Goal: Task Accomplishment & Management: Use online tool/utility

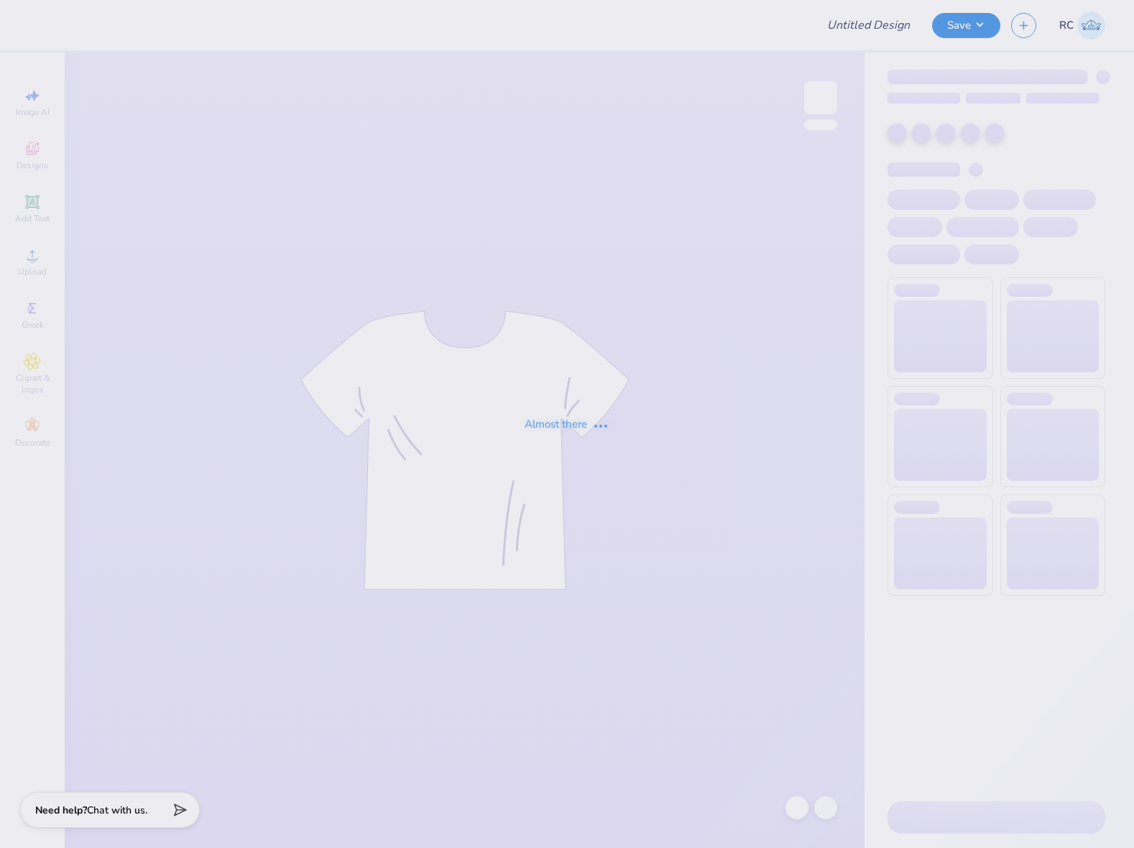
type input "The [GEOGRAPHIC_DATA][US_STATE] : [PERSON_NAME]"
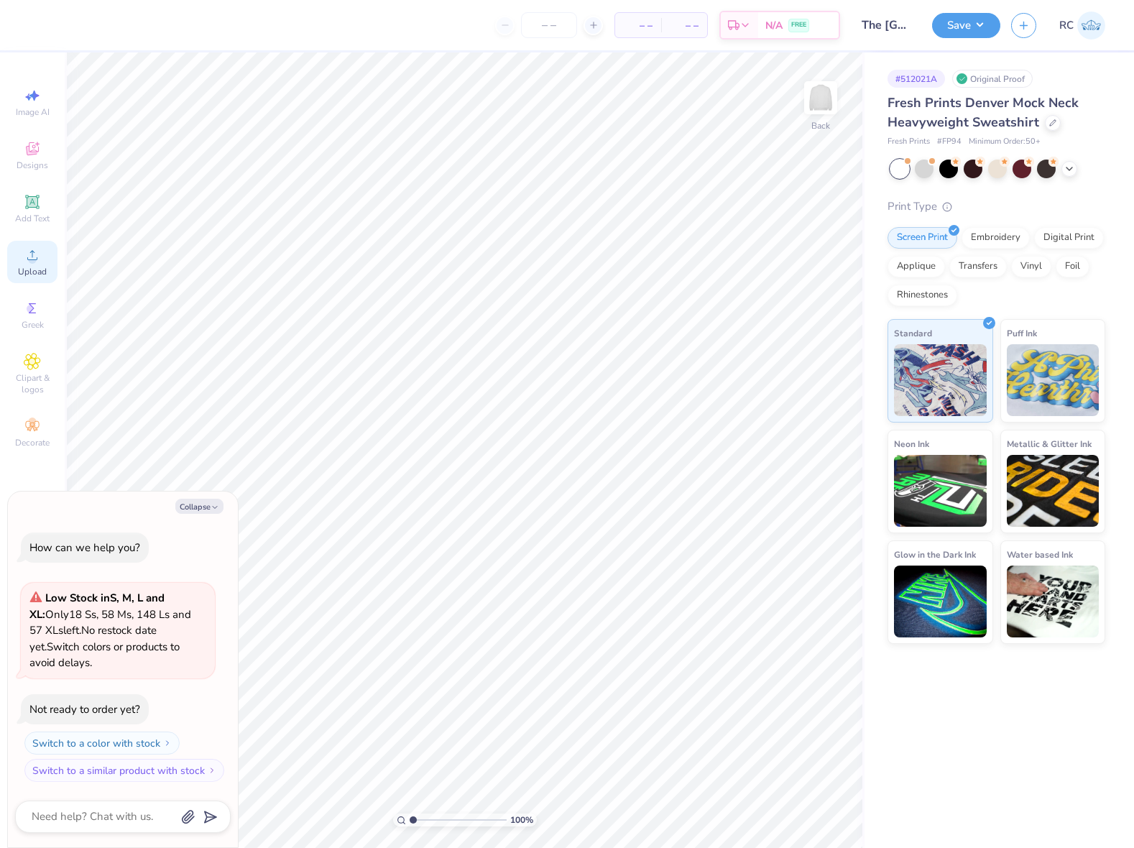
click at [47, 263] on div "Upload" at bounding box center [32, 262] width 50 height 42
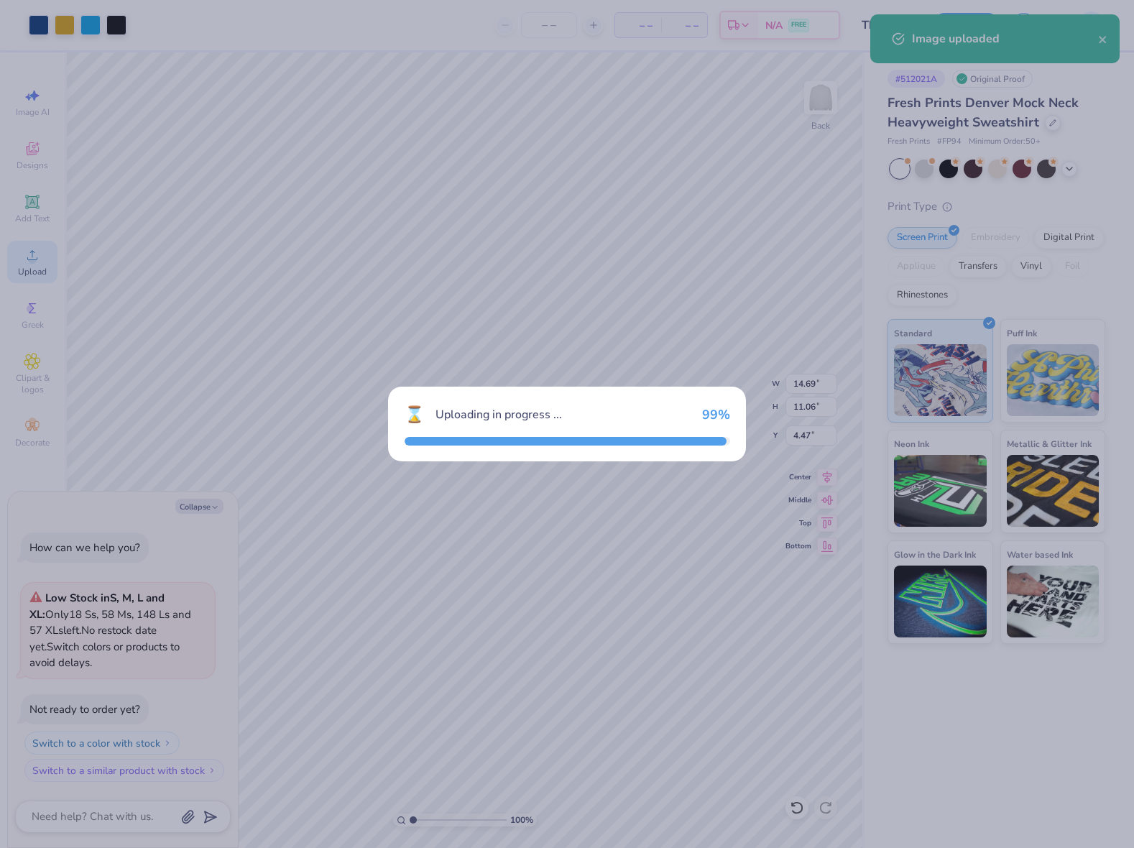
type textarea "x"
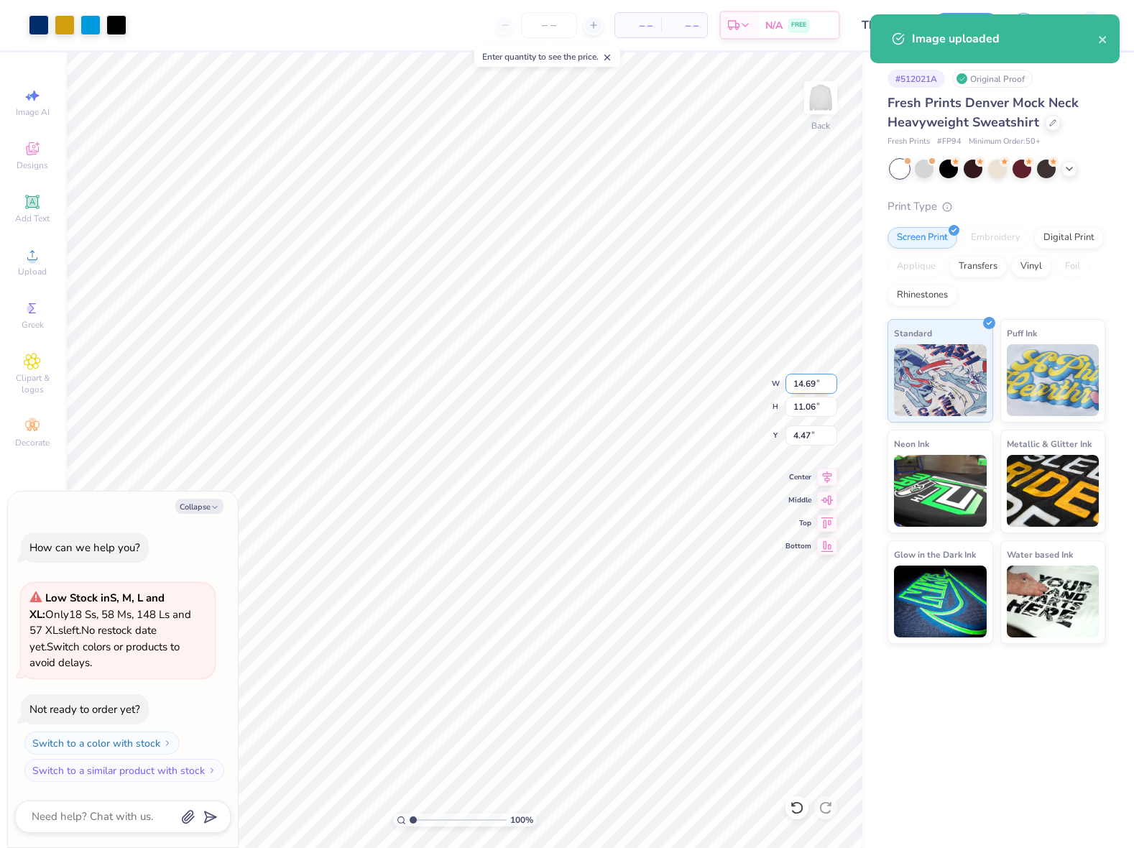
click at [812, 393] on input "14.69" at bounding box center [812, 384] width 52 height 20
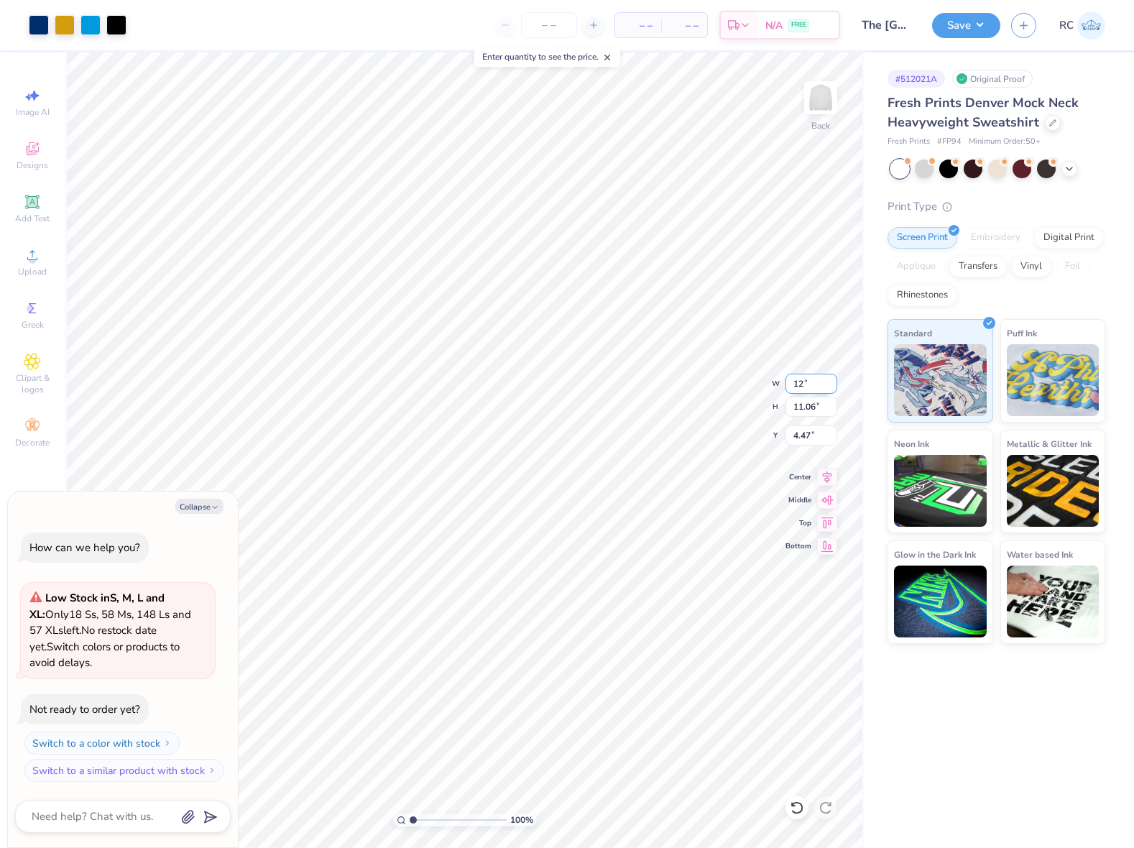
type input "12"
type textarea "x"
type input "12.00"
type input "9.04"
click at [817, 436] on input "5.48" at bounding box center [812, 436] width 52 height 20
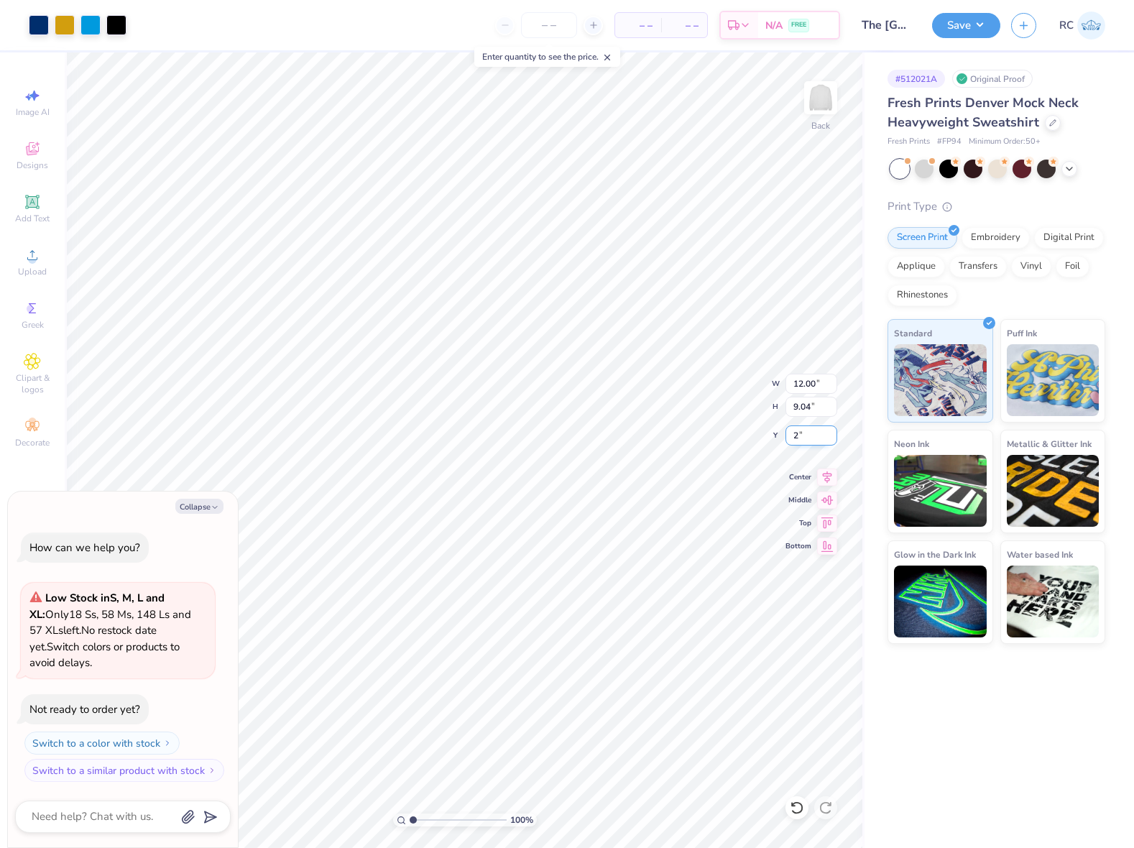
type input "2"
type textarea "x"
type input "2.00"
click at [815, 439] on input "2.00" at bounding box center [812, 436] width 52 height 20
type textarea "x"
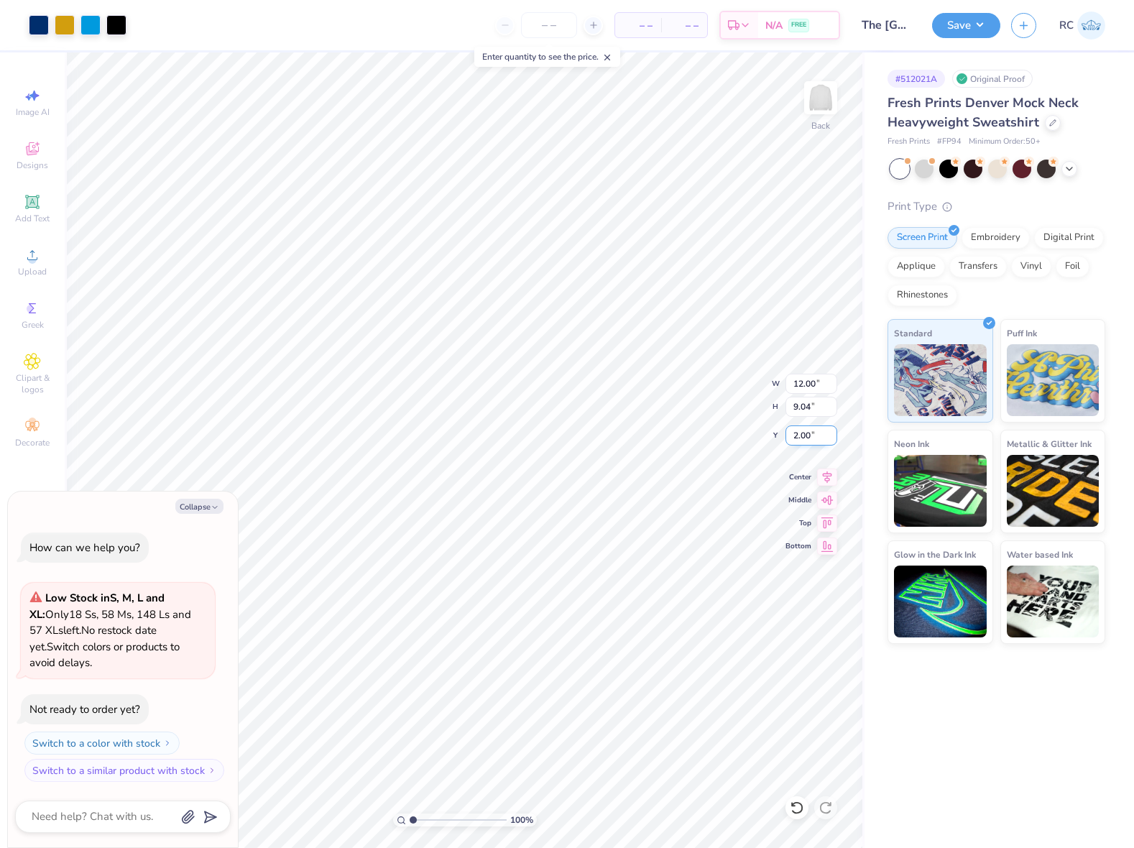
click at [811, 438] on input "2.00" at bounding box center [812, 436] width 52 height 20
type input "3"
type textarea "x"
type input "3.00"
click at [214, 509] on icon "button" at bounding box center [215, 507] width 9 height 9
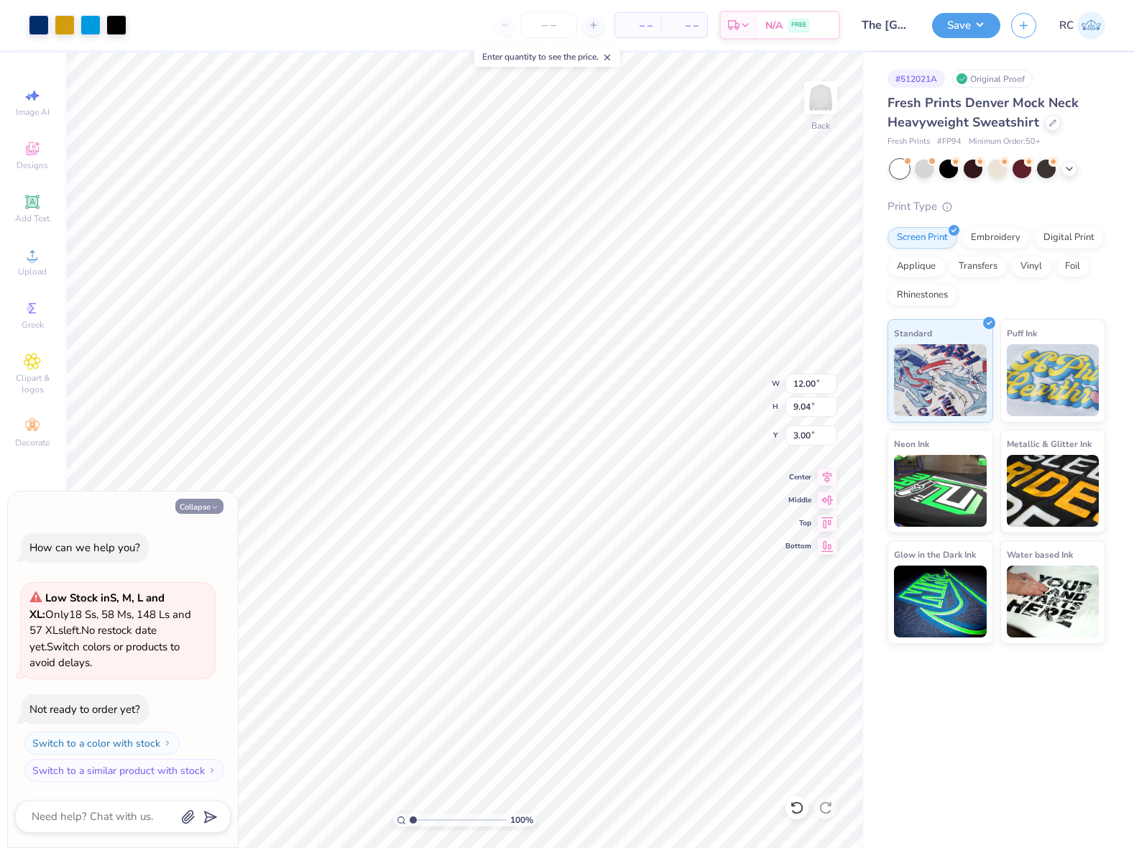
type textarea "x"
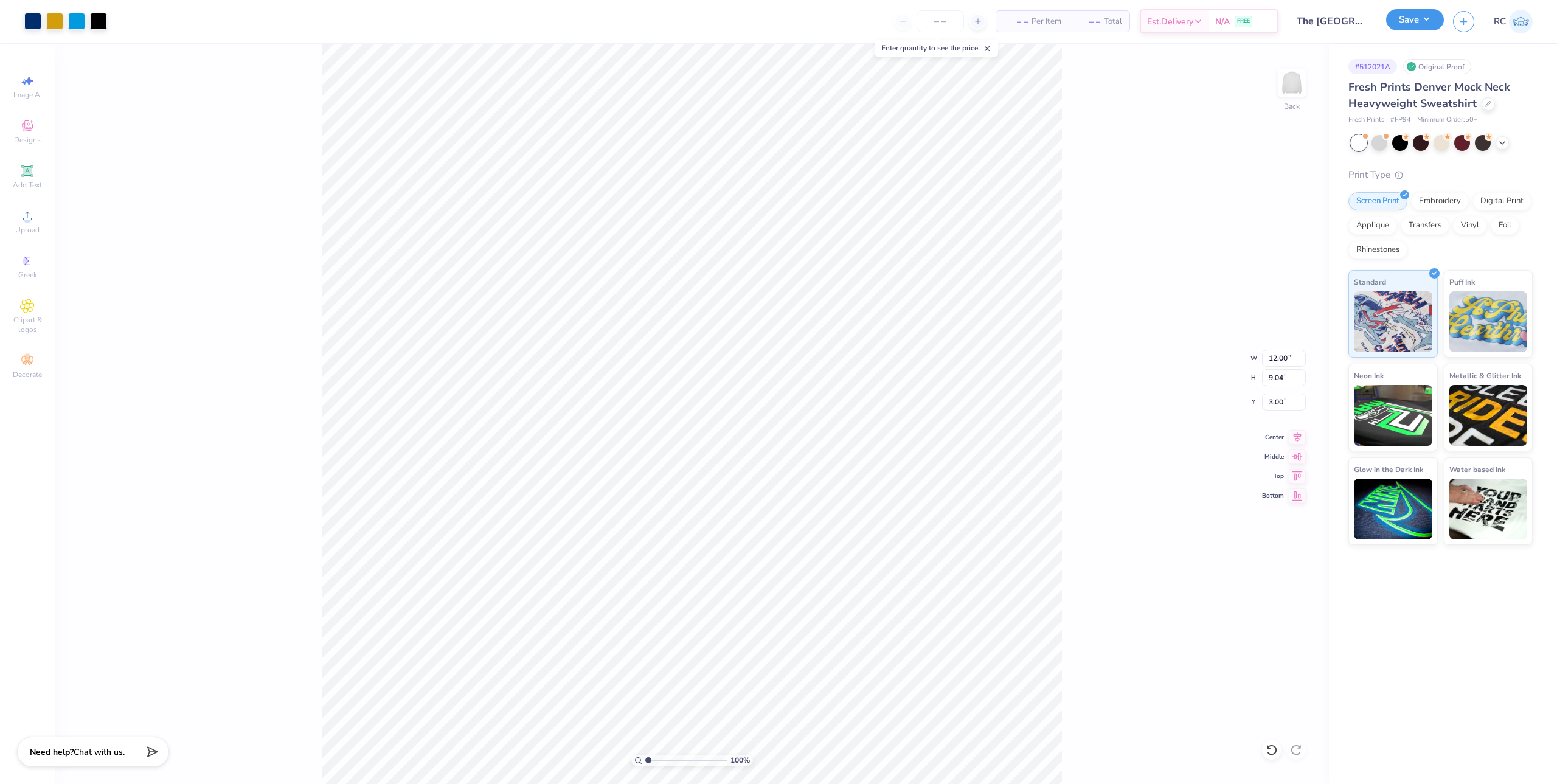
click at [960, 23] on button "Save" at bounding box center [1415, 19] width 58 height 21
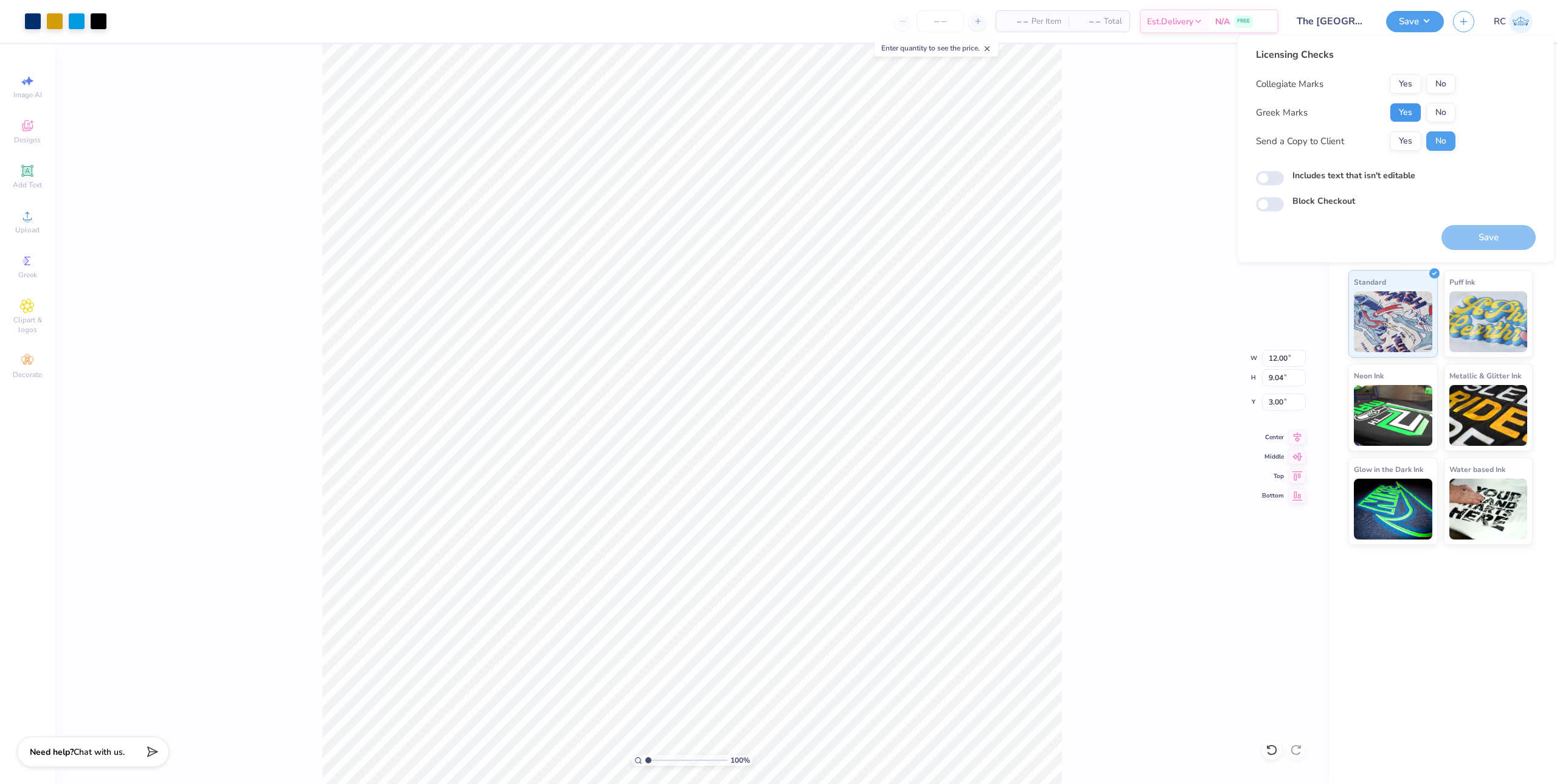
click at [960, 112] on button "Yes" at bounding box center [1406, 112] width 31 height 19
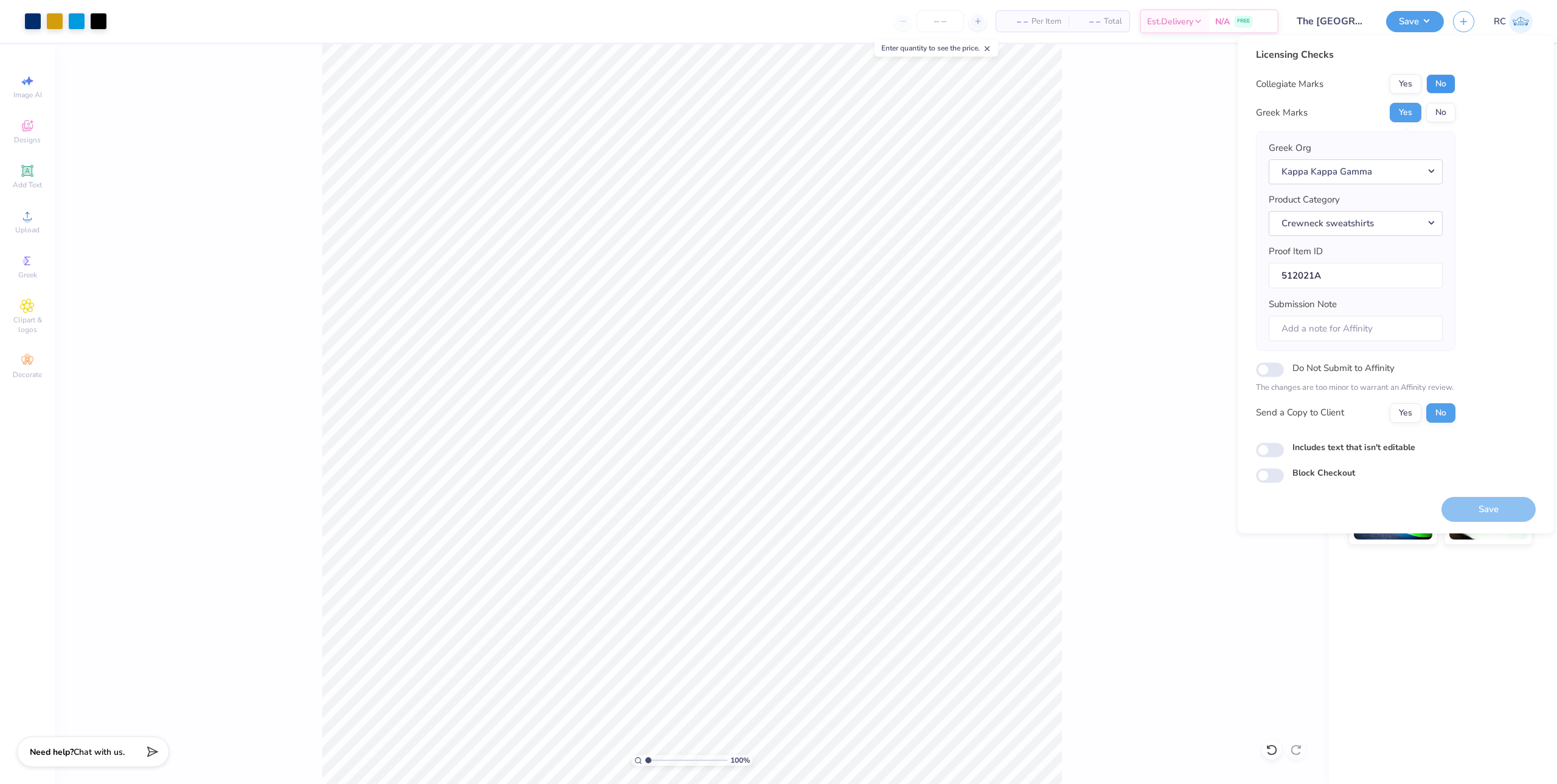
click at [960, 89] on button "No" at bounding box center [1441, 84] width 30 height 19
click at [960, 414] on button "Yes" at bounding box center [1406, 413] width 31 height 19
click at [960, 450] on input "Includes text that isn't editable" at bounding box center [1270, 449] width 28 height 14
checkbox input "true"
click at [960, 508] on button "Save" at bounding box center [1488, 508] width 94 height 25
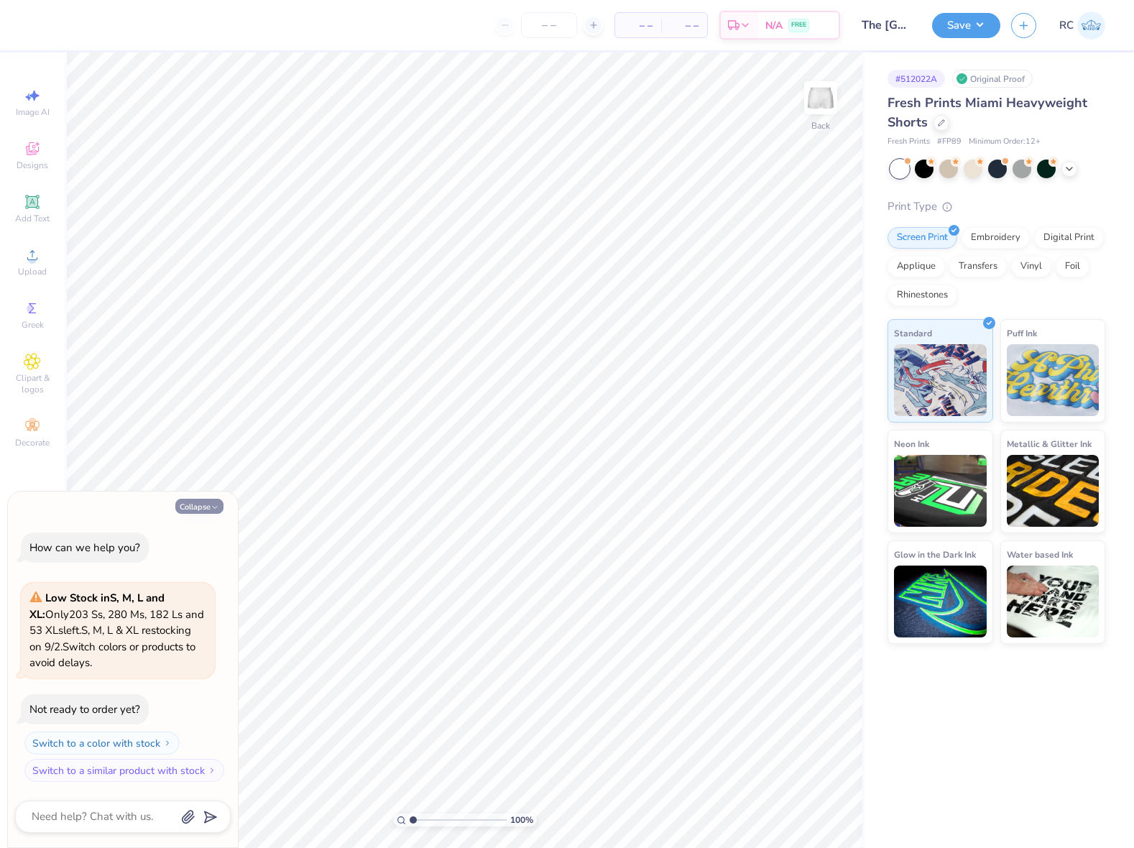
click at [184, 506] on button "Collapse" at bounding box center [199, 506] width 48 height 15
type textarea "x"
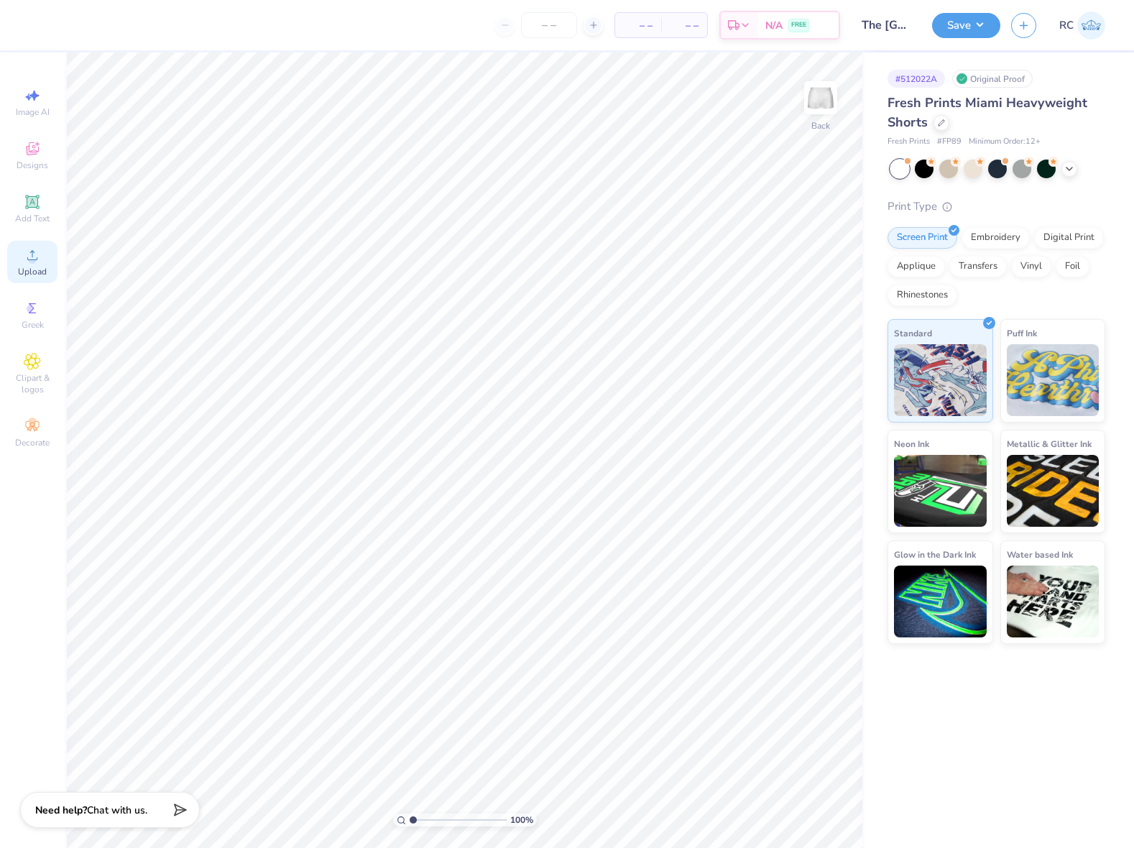
click at [47, 275] on div "Upload" at bounding box center [32, 262] width 50 height 42
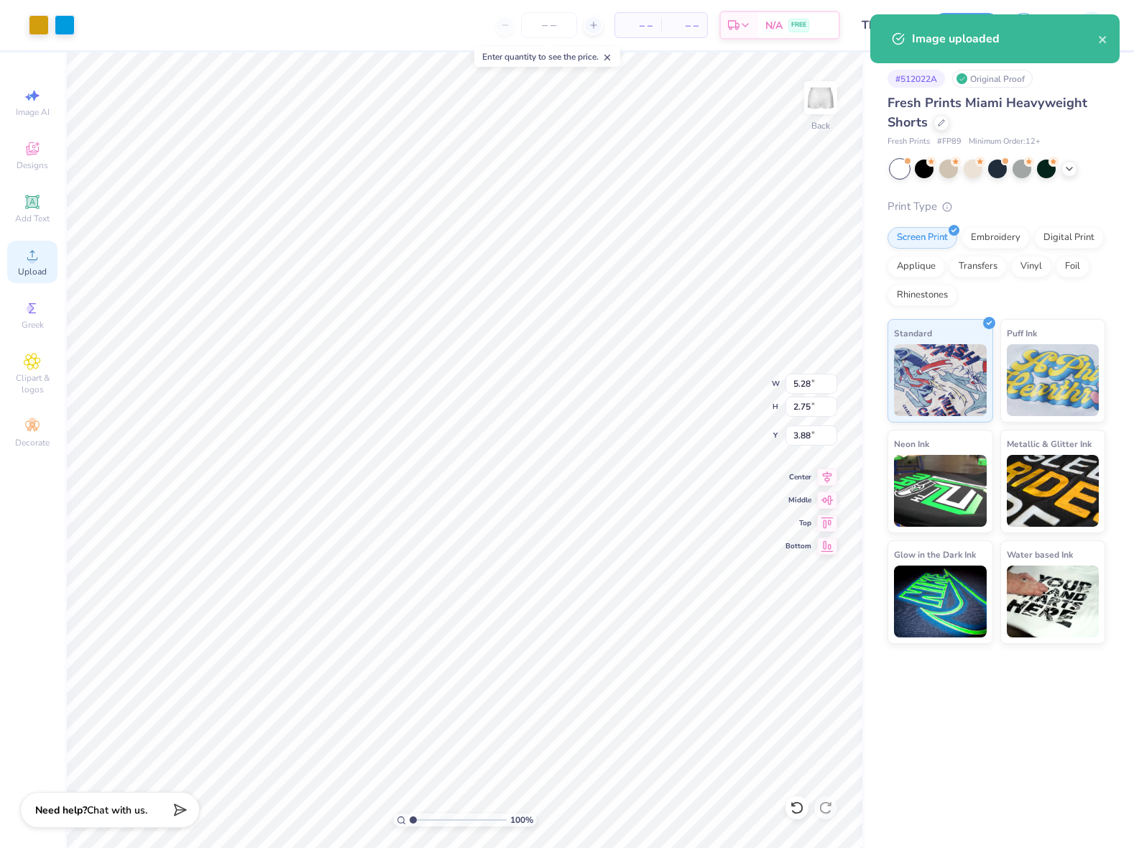
type input "7.25"
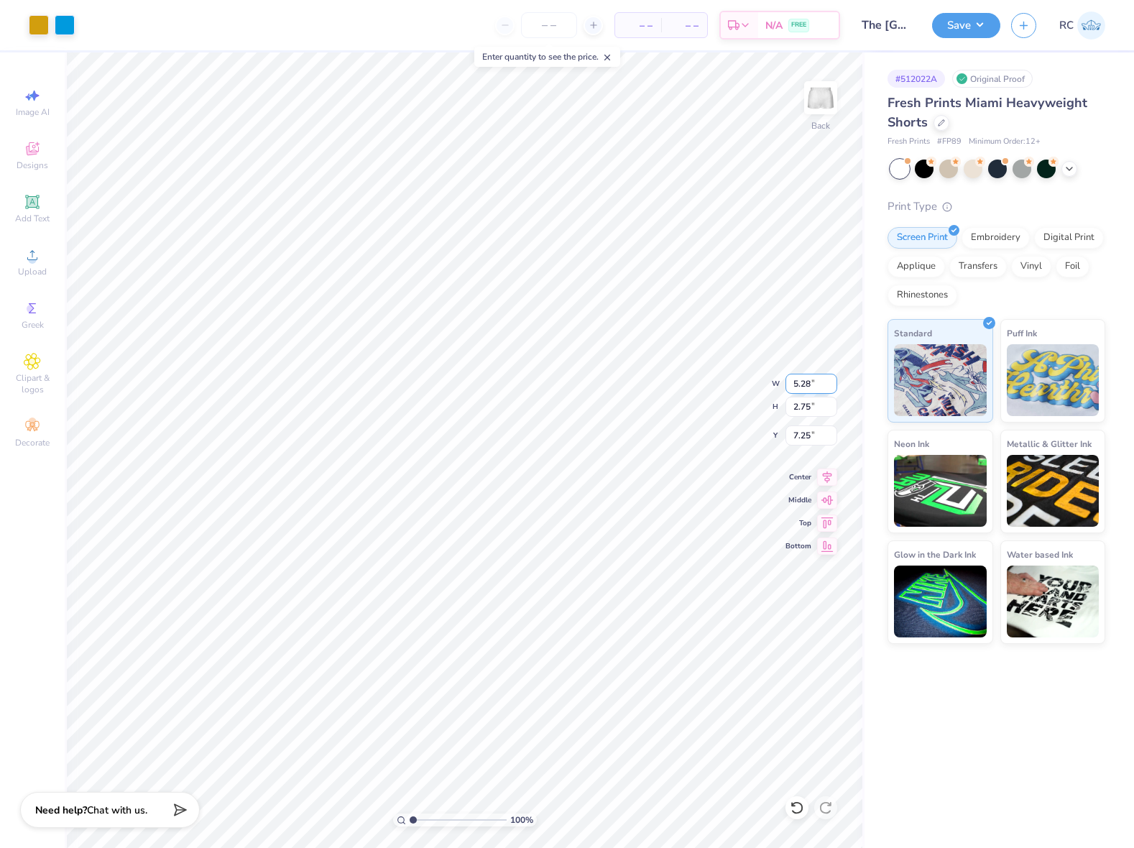
click at [825, 385] on input "5.28" at bounding box center [812, 384] width 52 height 20
type input "6.00"
type input "3.12"
type input "6.88"
click at [821, 431] on input "6.88" at bounding box center [812, 436] width 52 height 20
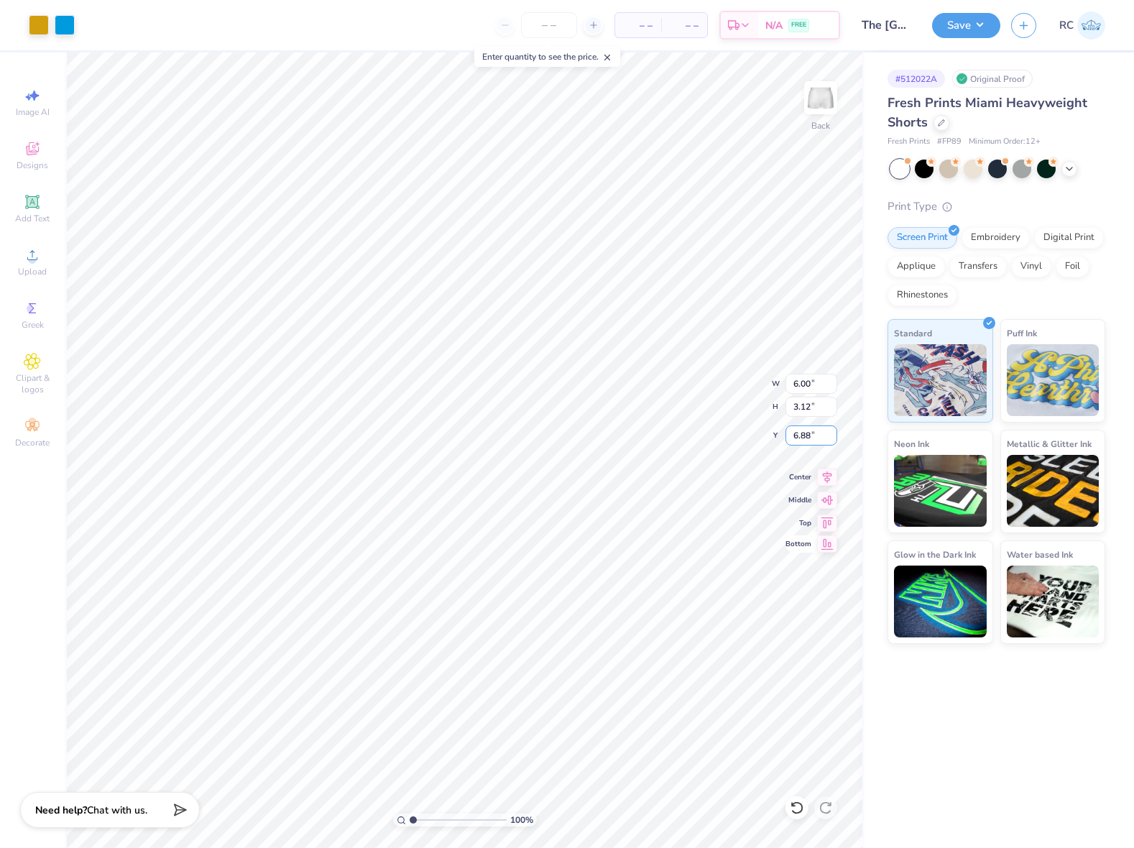
type input "1.10522621487156"
type input "7"
click at [866, 715] on div "# 512022A Original Proof Fresh Prints Miami Heavyweight Shorts Fresh Prints # F…" at bounding box center [1000, 450] width 270 height 796
type input "1.49212329151837"
type input "6.65"
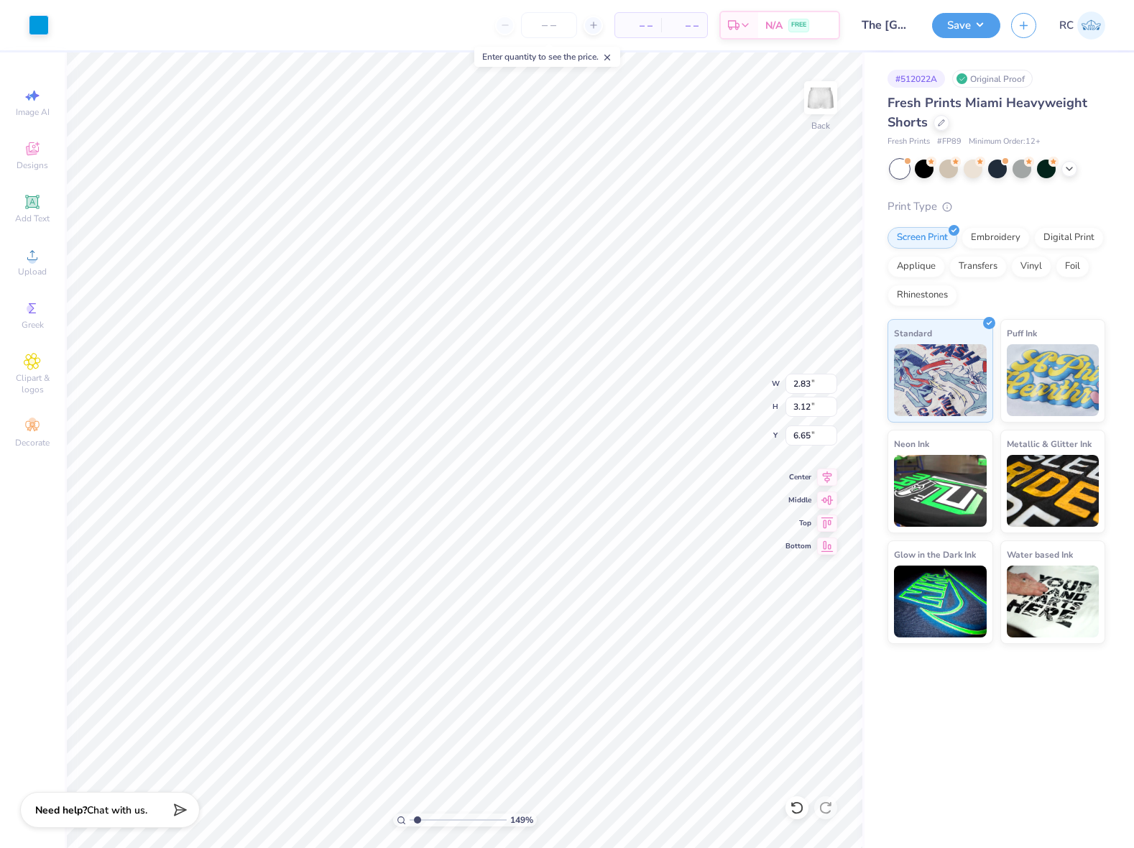
type input "1.49212329151837"
type input "2.87"
type input "1.52"
type input "7.92"
type input "1.49212329151837"
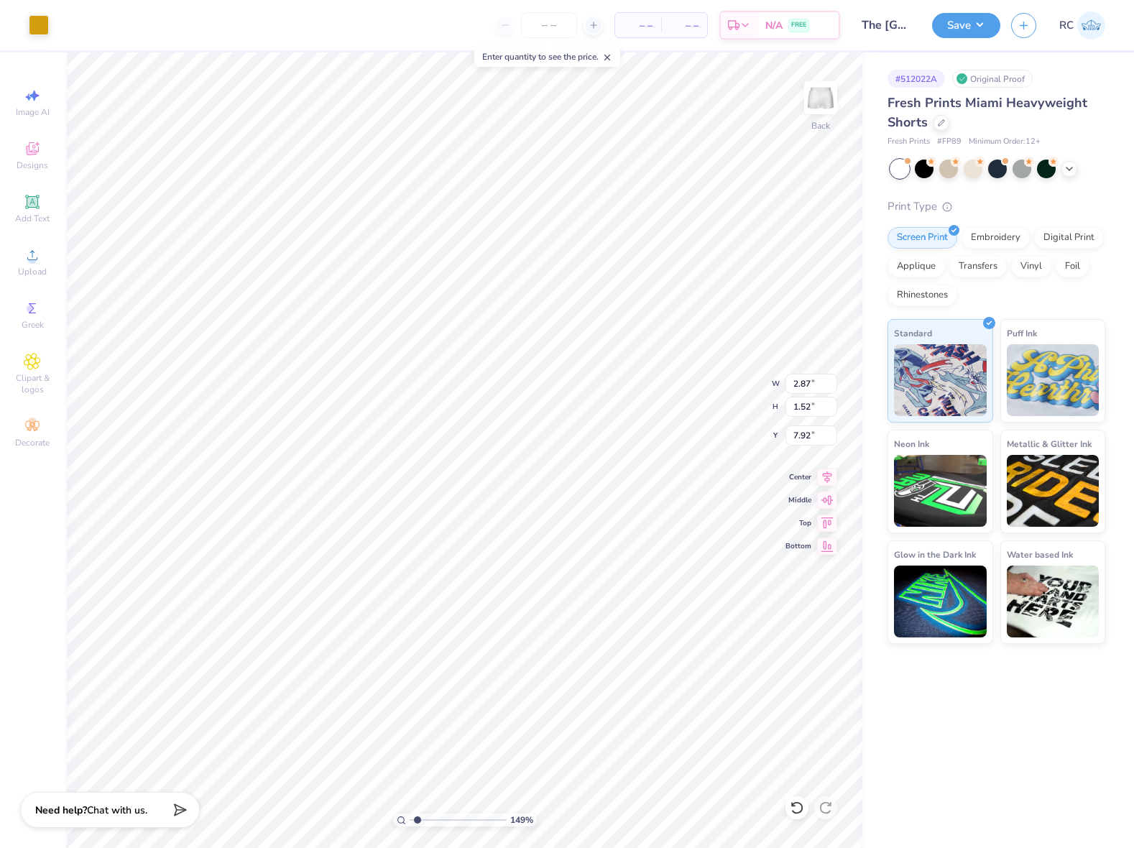
type input "5.92"
type input "3.12"
type input "6.65"
click at [753, 491] on li "Copy" at bounding box center [775, 494] width 113 height 28
click at [45, 257] on div "Upload" at bounding box center [32, 262] width 50 height 42
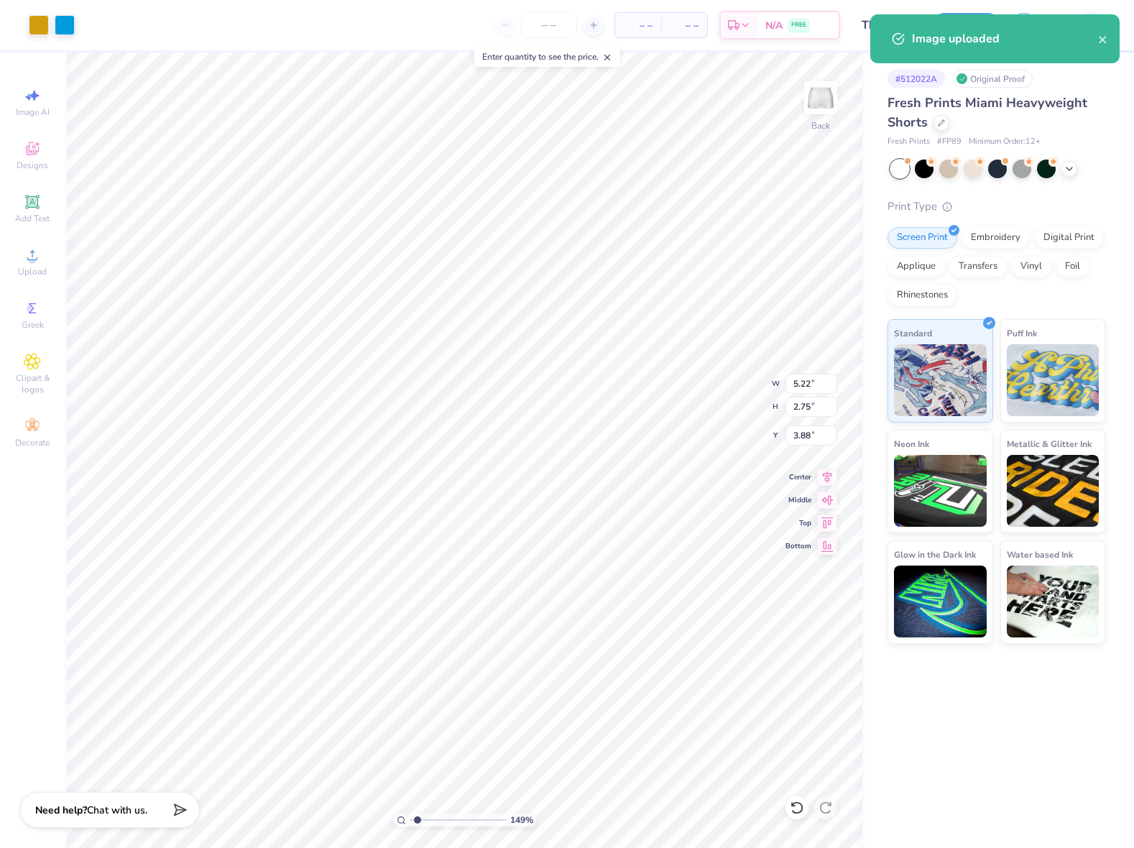
type input "1.49212329151837"
type input "6.15"
click at [817, 389] on input "5.22" at bounding box center [812, 384] width 52 height 20
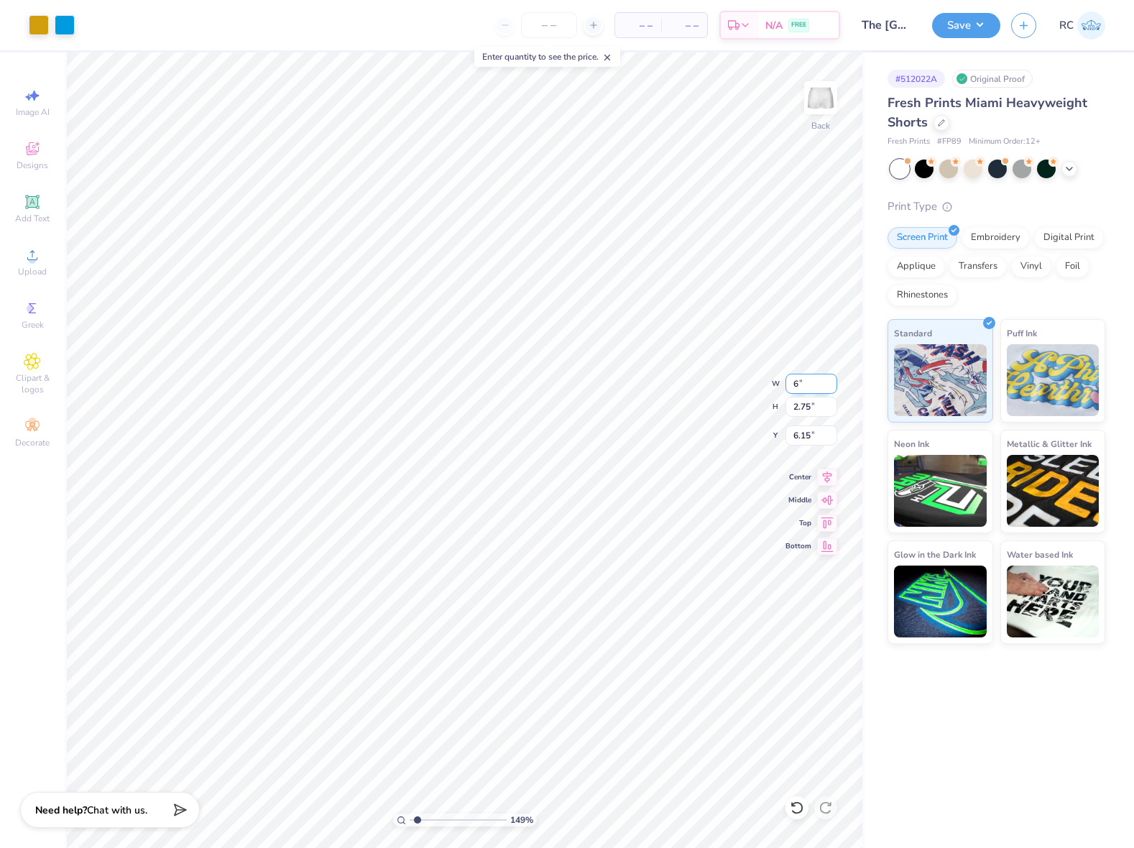
type input "6"
type input "1.49212329151837"
type input "6.00"
type input "3.15"
type input "6"
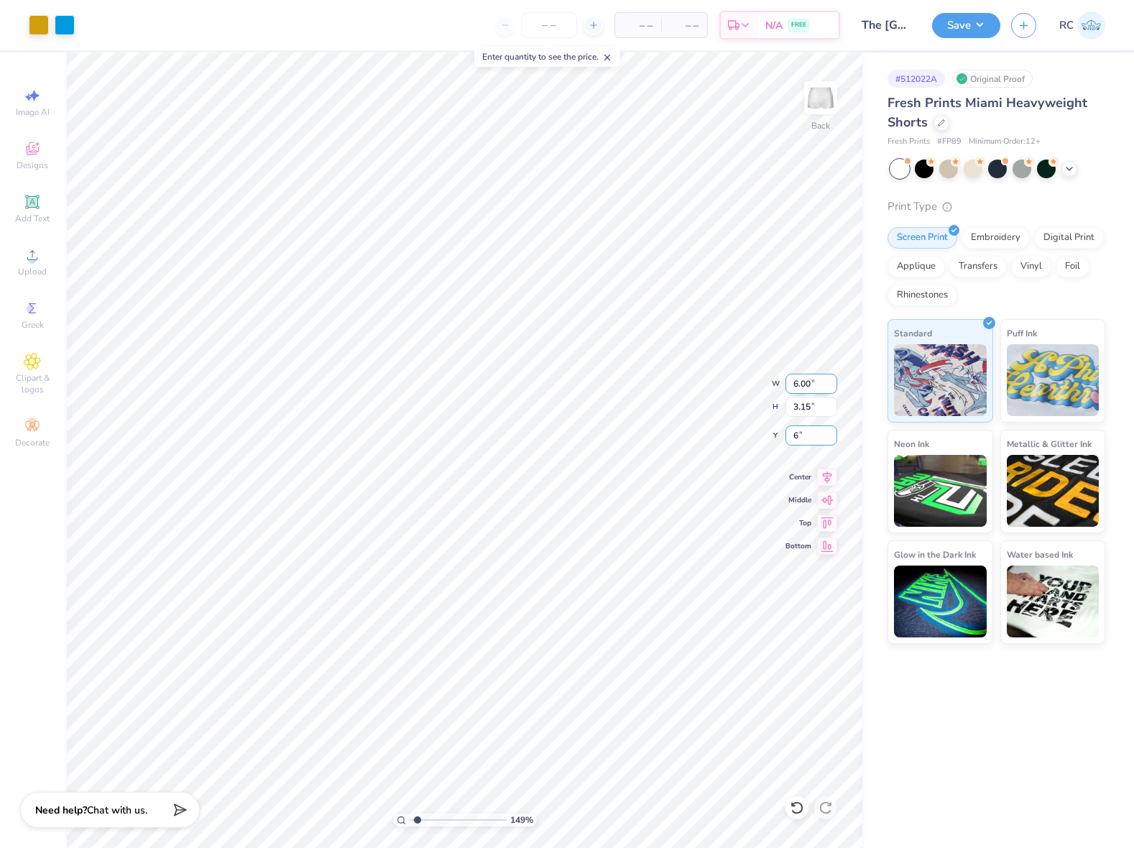
type input "1.49212329151837"
type input "6.00"
type input "1.49212329151837"
click at [814, 438] on input "6.00" at bounding box center [812, 436] width 52 height 20
type input "6.5"
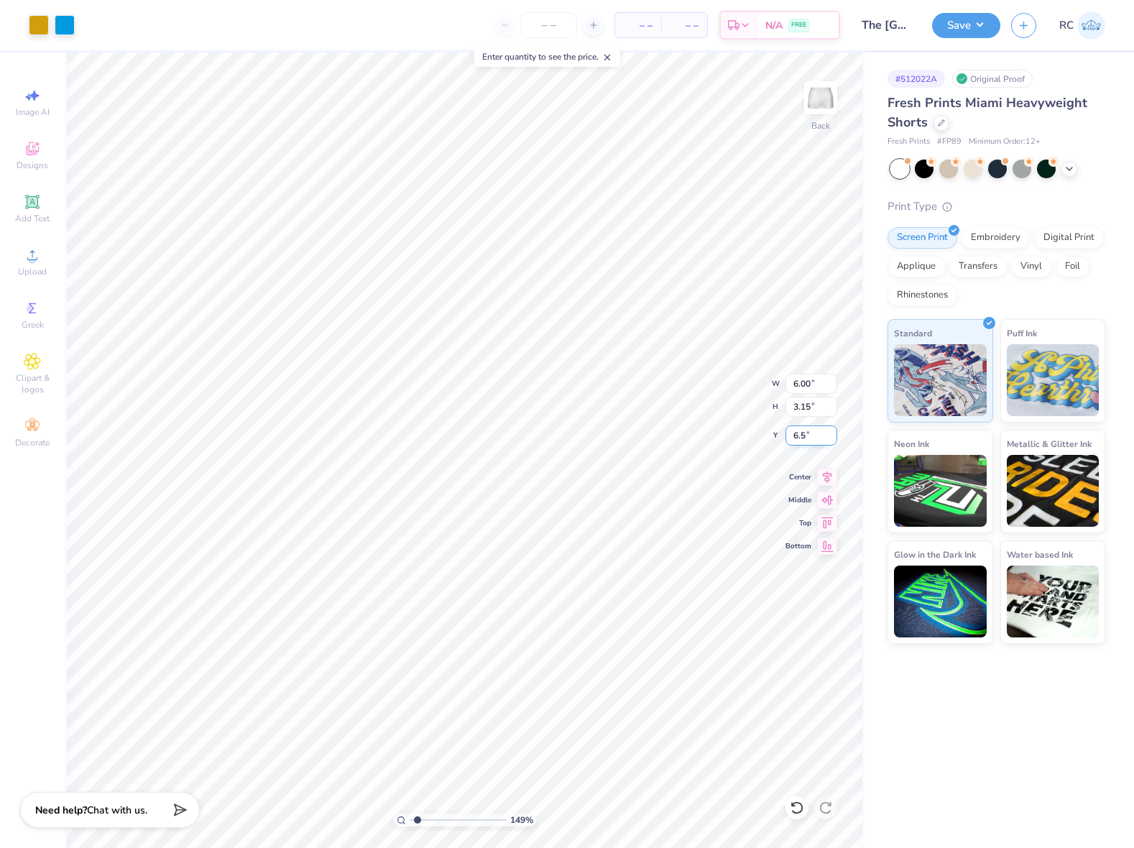
type input "1.49212329151837"
type input "6.50"
click at [945, 689] on div "# 512022A Original Proof Fresh Prints Miami Heavyweight Shorts Fresh Prints # F…" at bounding box center [1000, 450] width 270 height 796
type input "1"
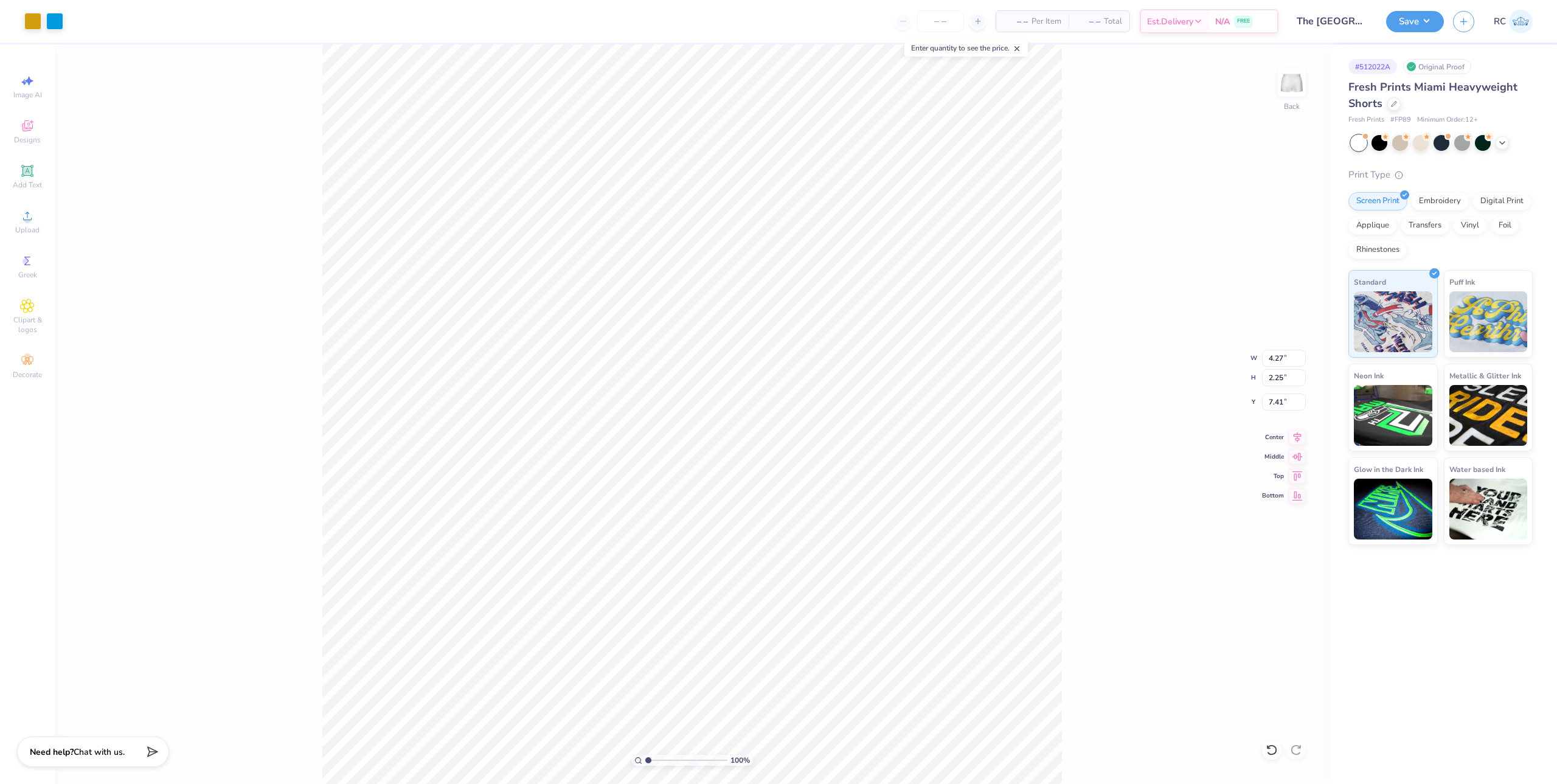
type input "4.27"
type input "2.25"
type input "7.41"
click at [960, 352] on input "4.27" at bounding box center [1285, 358] width 44 height 17
type input "4.50"
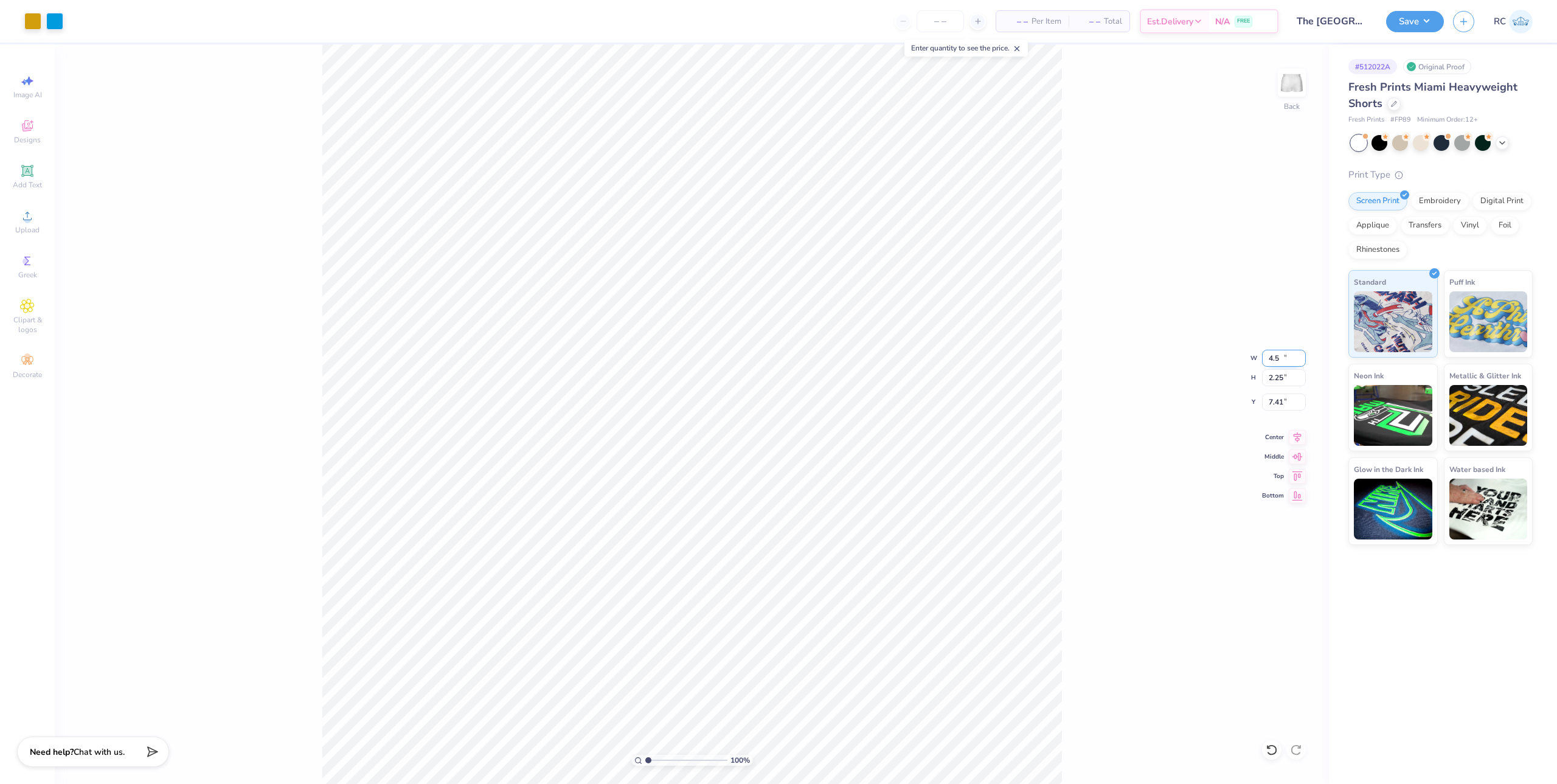
type input "2.37"
click at [960, 403] on input "7.35" at bounding box center [1285, 402] width 44 height 17
click at [960, 405] on input "7.00" at bounding box center [1285, 402] width 44 height 17
click at [960, 405] on input "6.50" at bounding box center [1285, 402] width 44 height 17
type input "7.50"
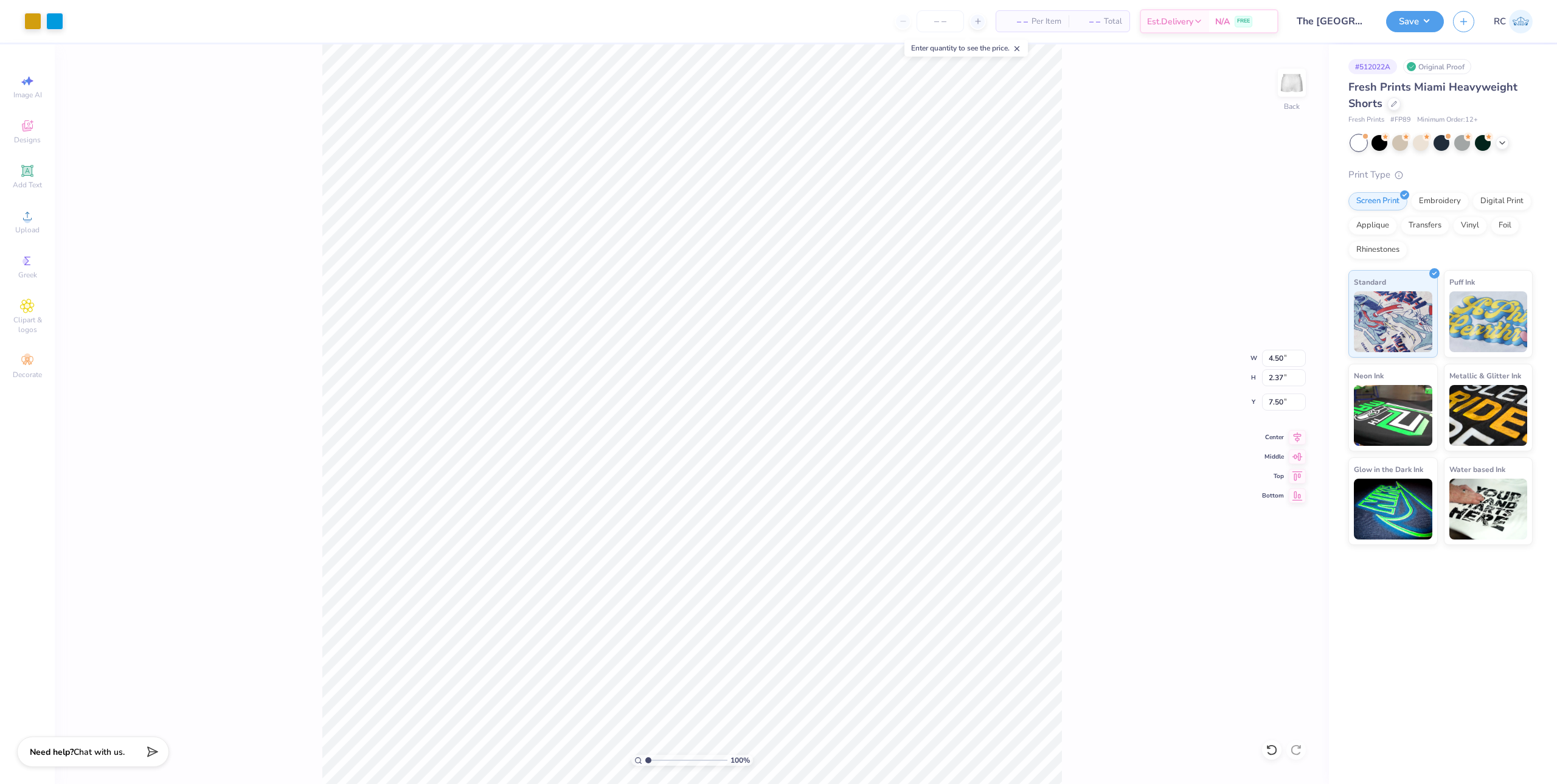
click at [960, 593] on div "100 % Back W 4.50 4.50 " H 2.37 2.37 " Y 7.50 7.50 " Center Middle Top Bottom" at bounding box center [692, 414] width 1274 height 739
click at [960, 629] on div "182 % Back W 4.50 4.50 " H 2.37 2.37 " Y 7.50 7.50 " Center Middle Top Bottom" at bounding box center [692, 414] width 1274 height 739
type input "1"
click at [960, 29] on button "Save" at bounding box center [1415, 19] width 58 height 21
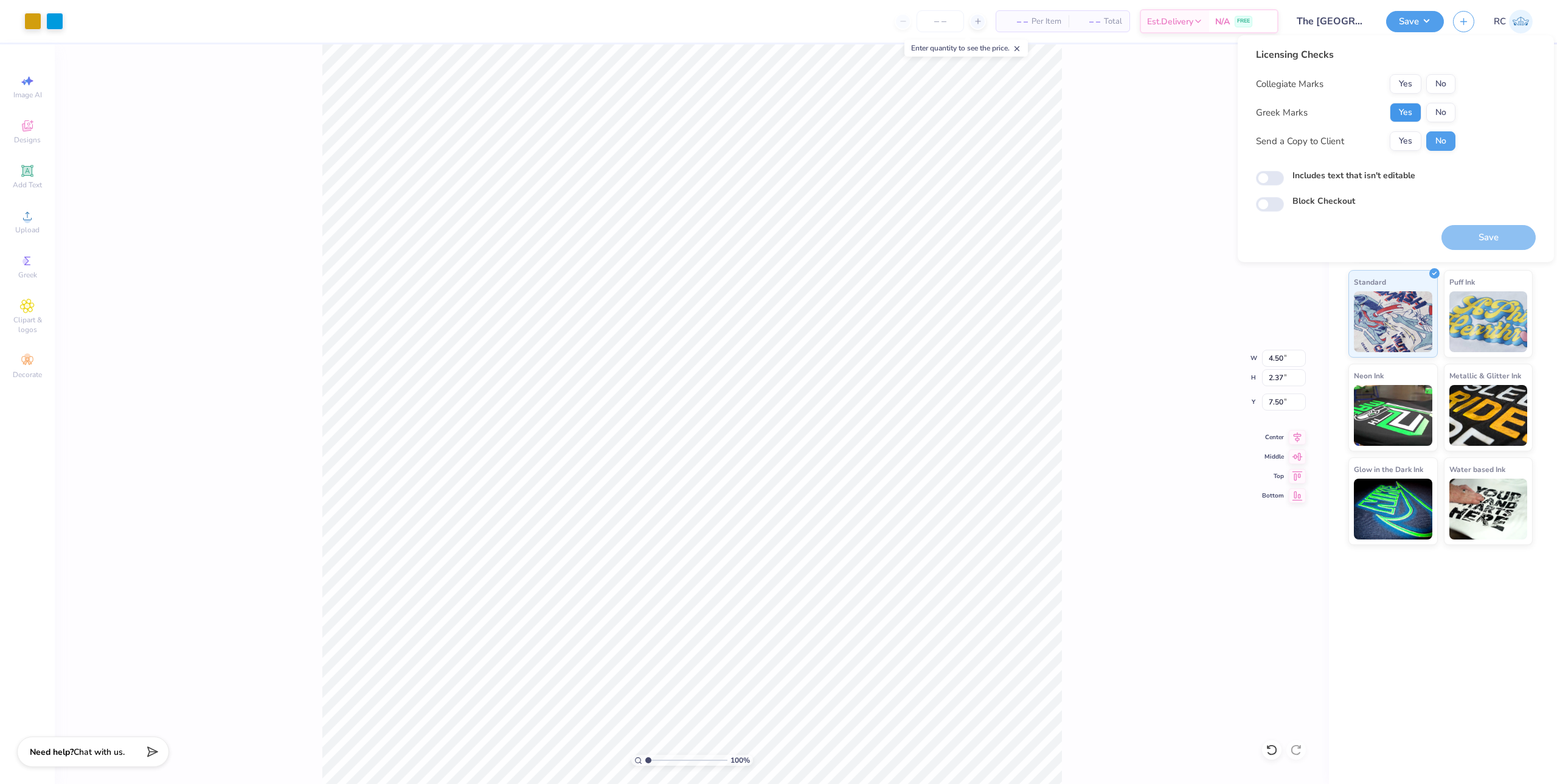
click at [960, 113] on button "Yes" at bounding box center [1406, 112] width 31 height 19
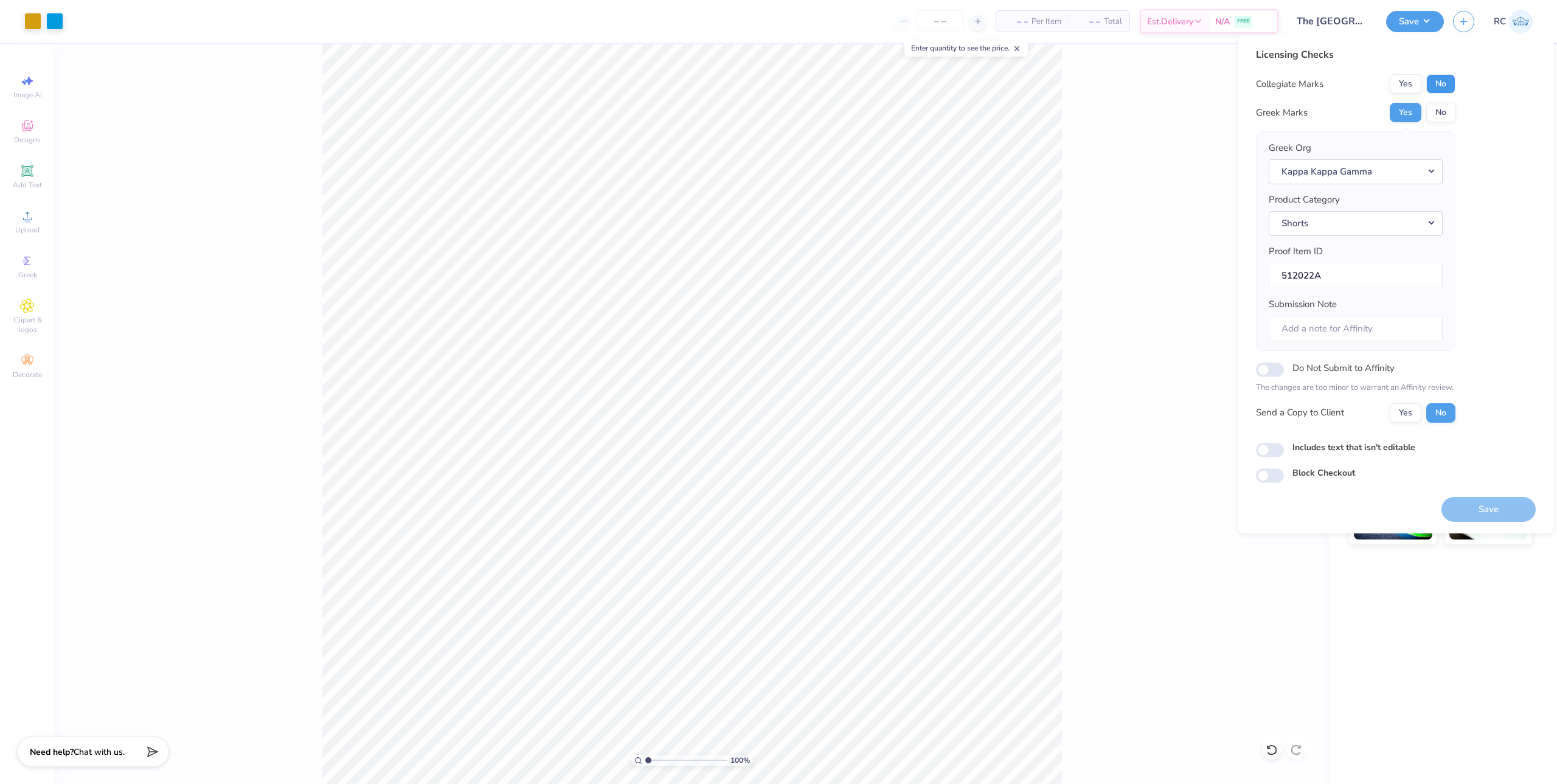
click at [960, 85] on button "No" at bounding box center [1441, 84] width 30 height 19
click at [960, 409] on button "Yes" at bounding box center [1406, 413] width 31 height 19
click at [960, 505] on button "Save" at bounding box center [1488, 508] width 94 height 25
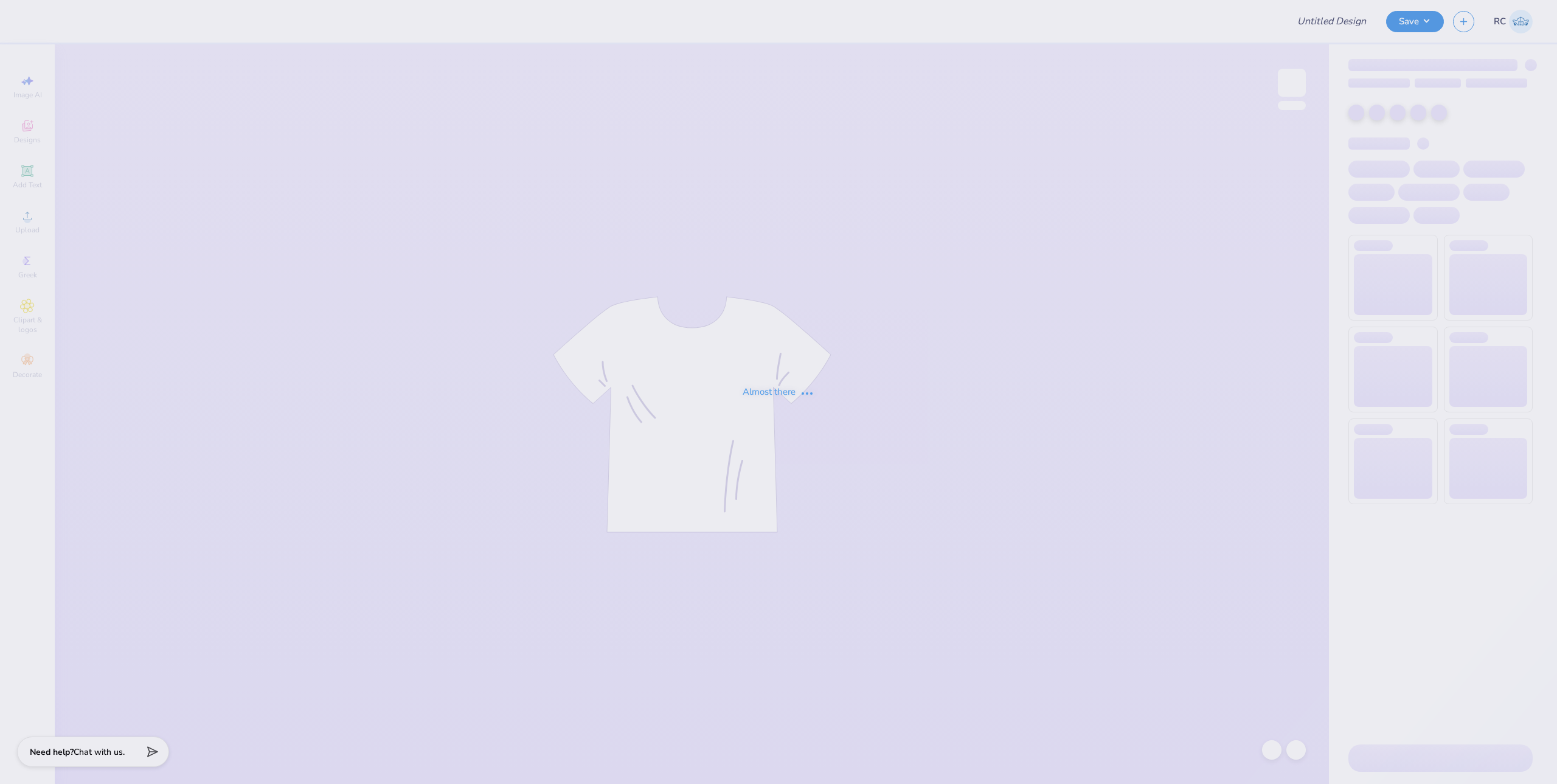
type input "AXO Fall PR Order"
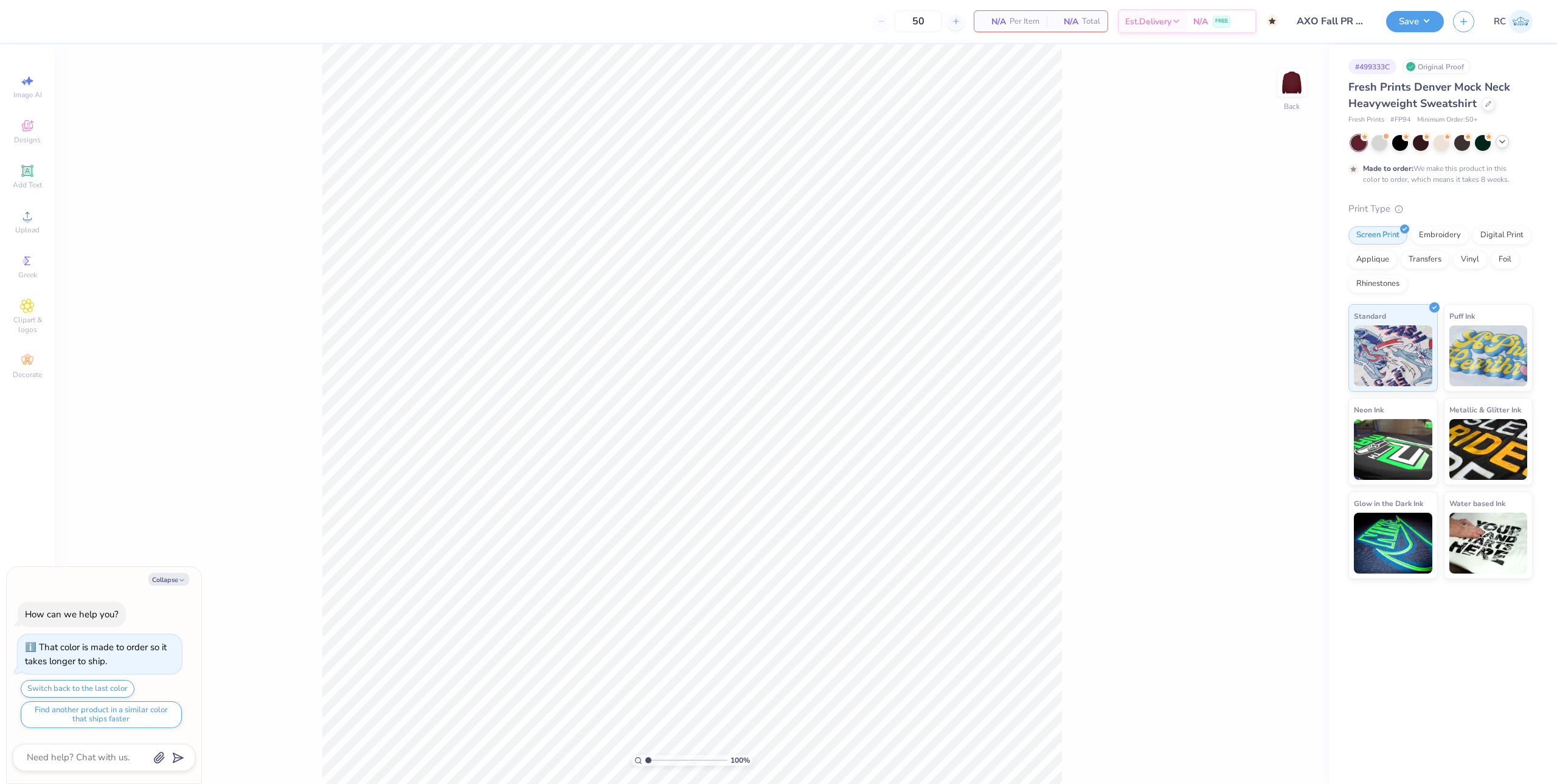
click at [1507, 144] on icon at bounding box center [1503, 142] width 10 height 10
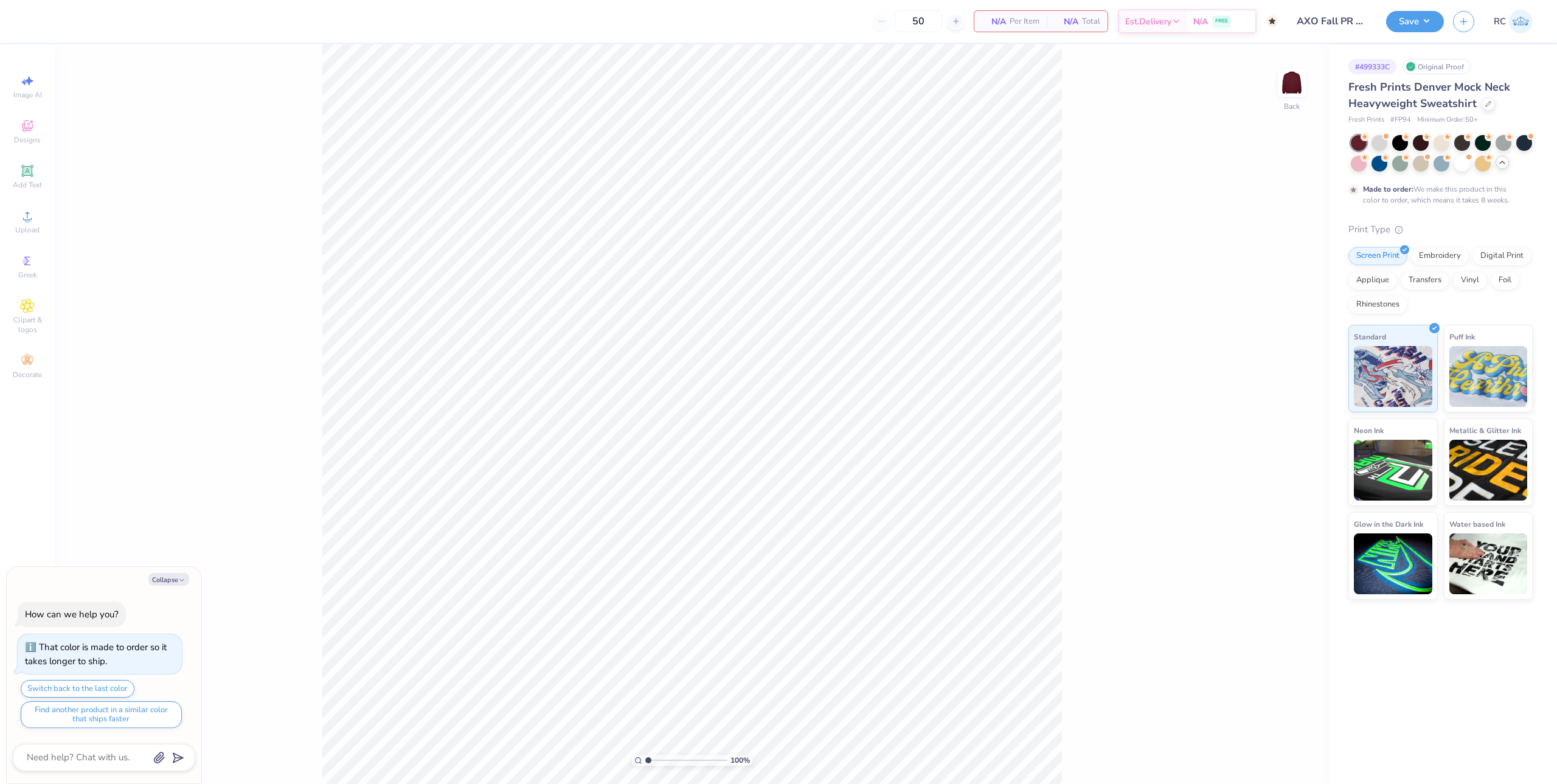
click at [1505, 168] on div at bounding box center [1442, 153] width 182 height 36
click at [1505, 162] on icon at bounding box center [1503, 162] width 10 height 10
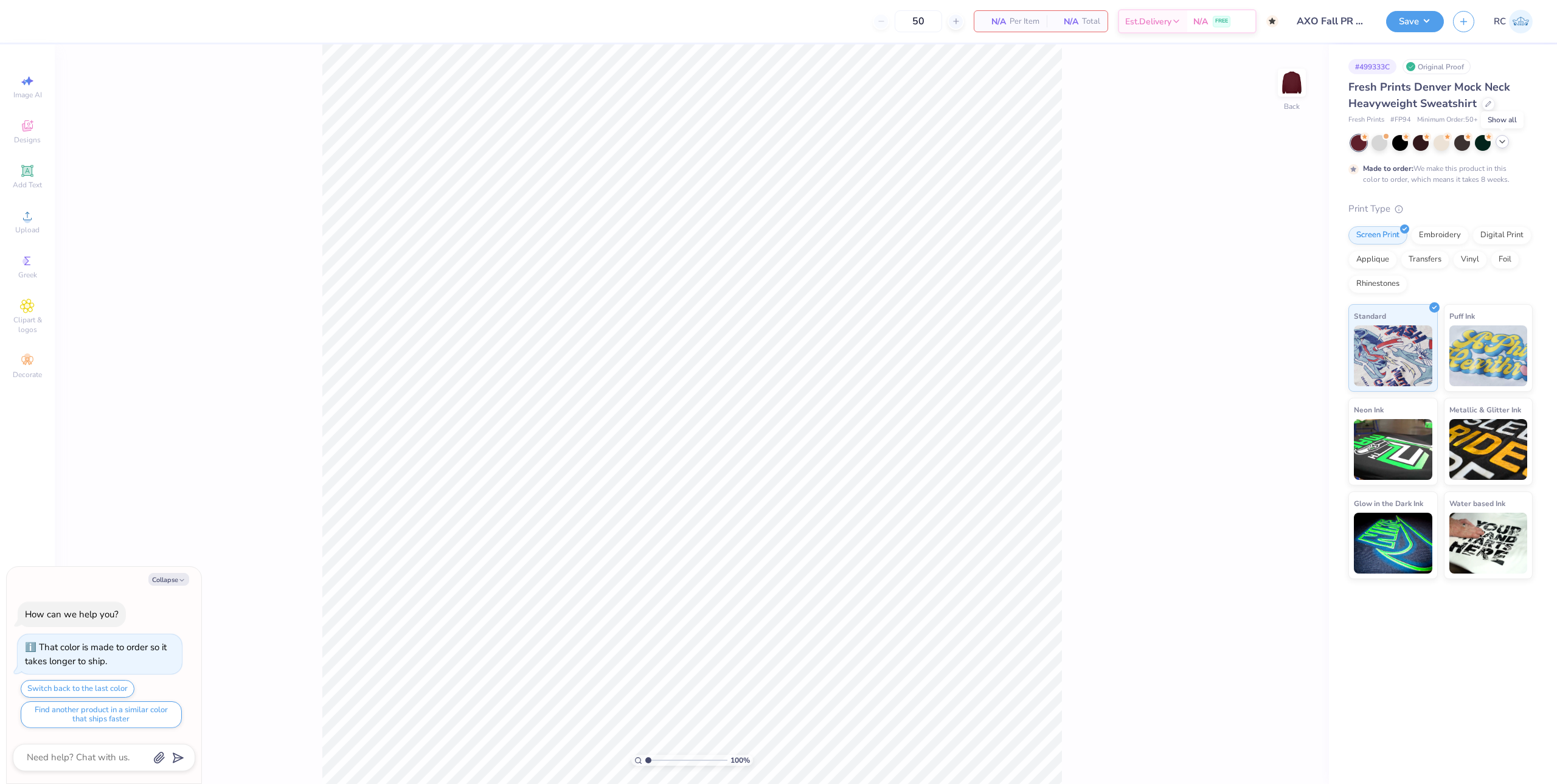
click at [1501, 143] on icon at bounding box center [1503, 142] width 10 height 10
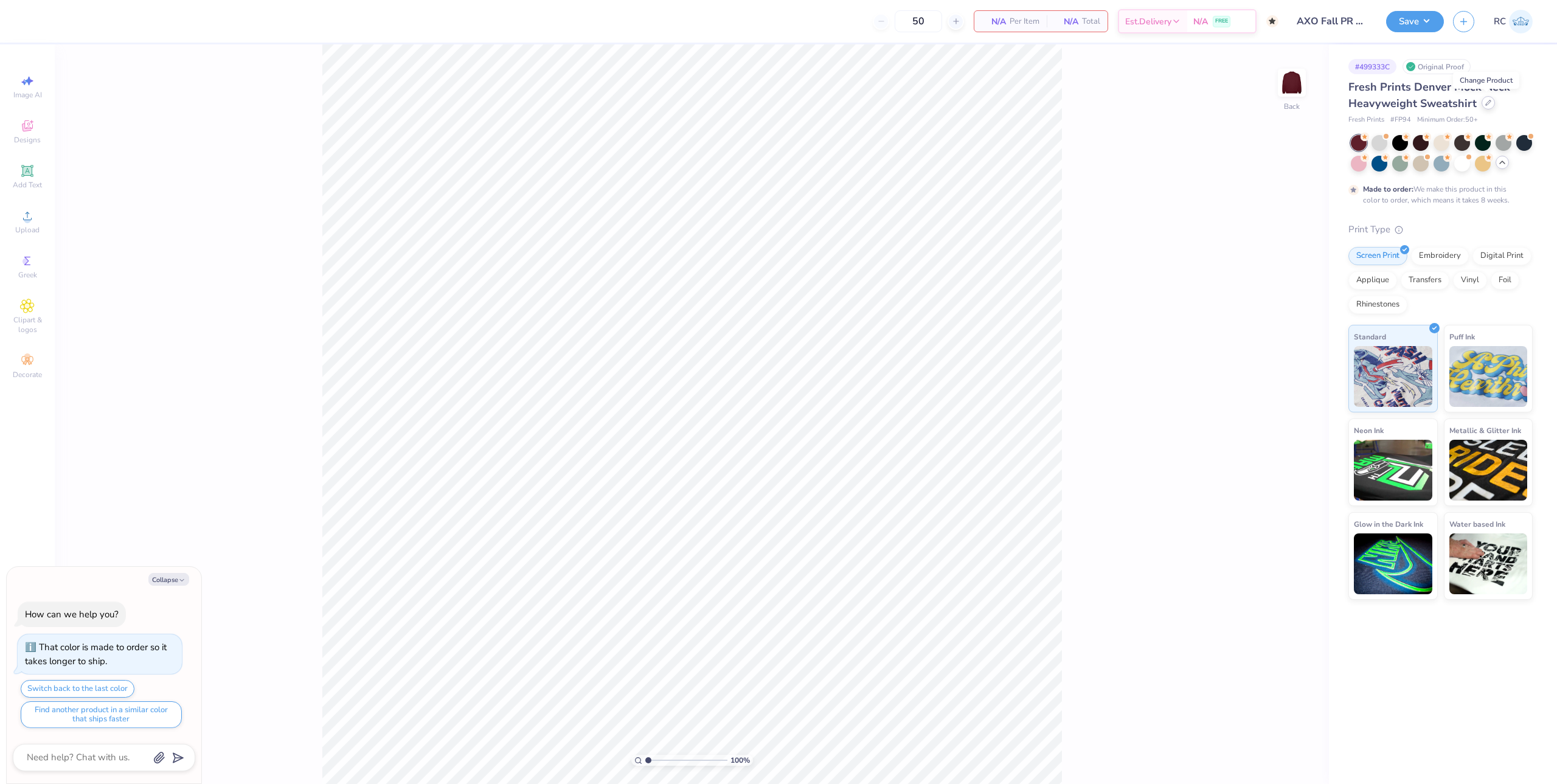
click at [1488, 105] on icon at bounding box center [1488, 102] width 6 height 6
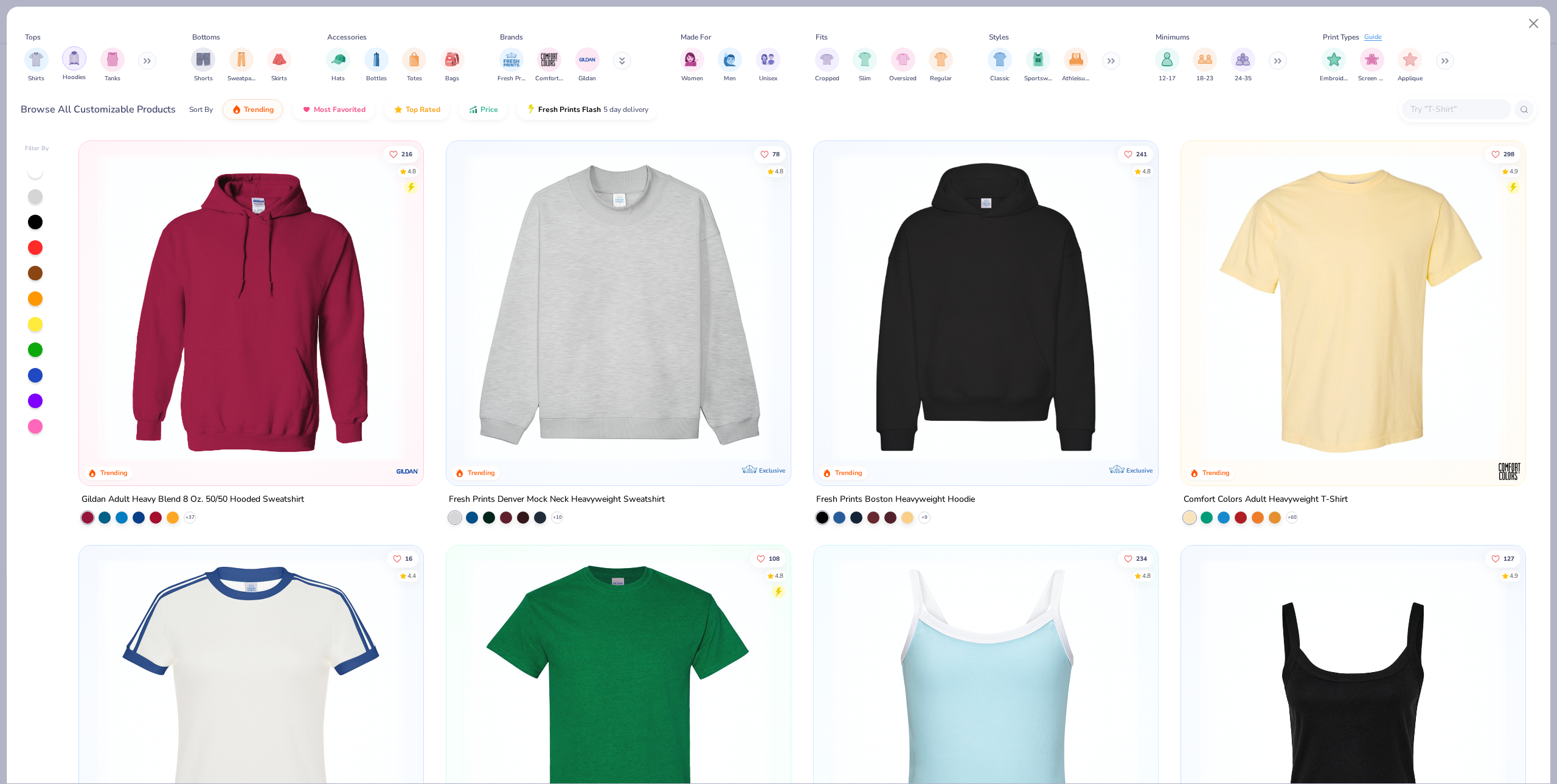
click at [80, 67] on div "filter for Hoodies" at bounding box center [74, 58] width 25 height 25
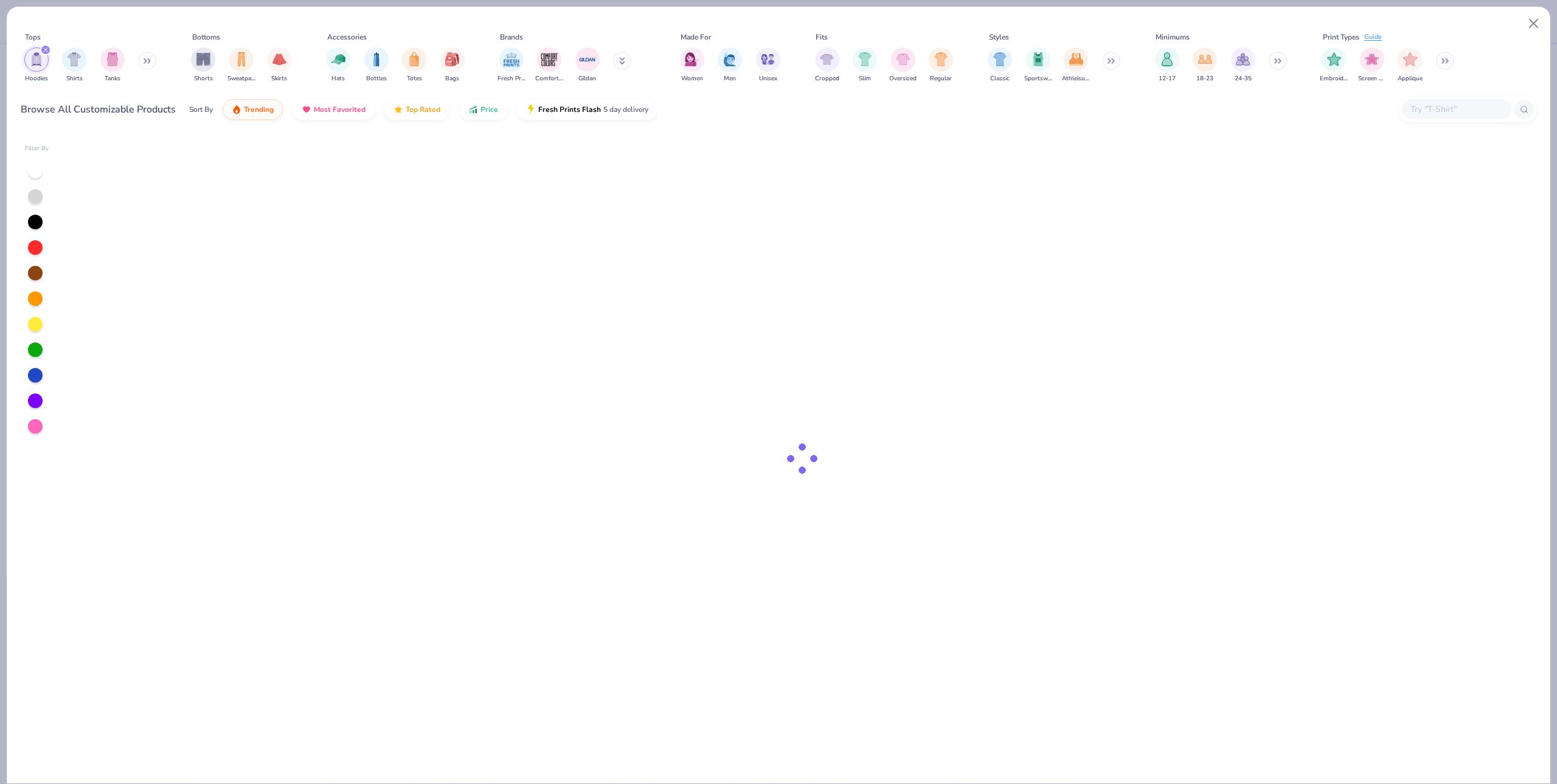
type textarea "x"
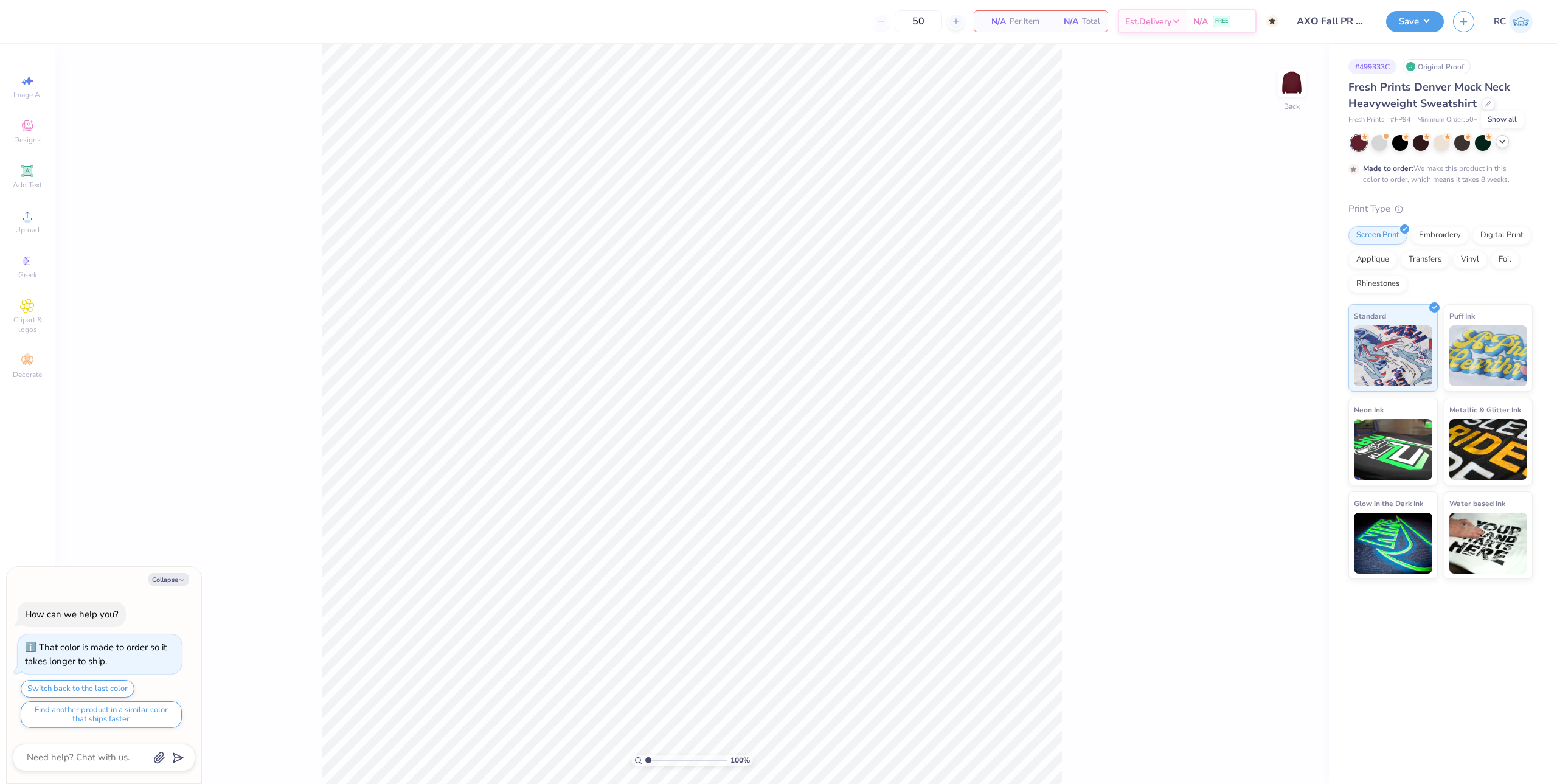
click at [1509, 142] on div at bounding box center [1503, 142] width 14 height 14
type textarea "x"
